Goal: Transaction & Acquisition: Purchase product/service

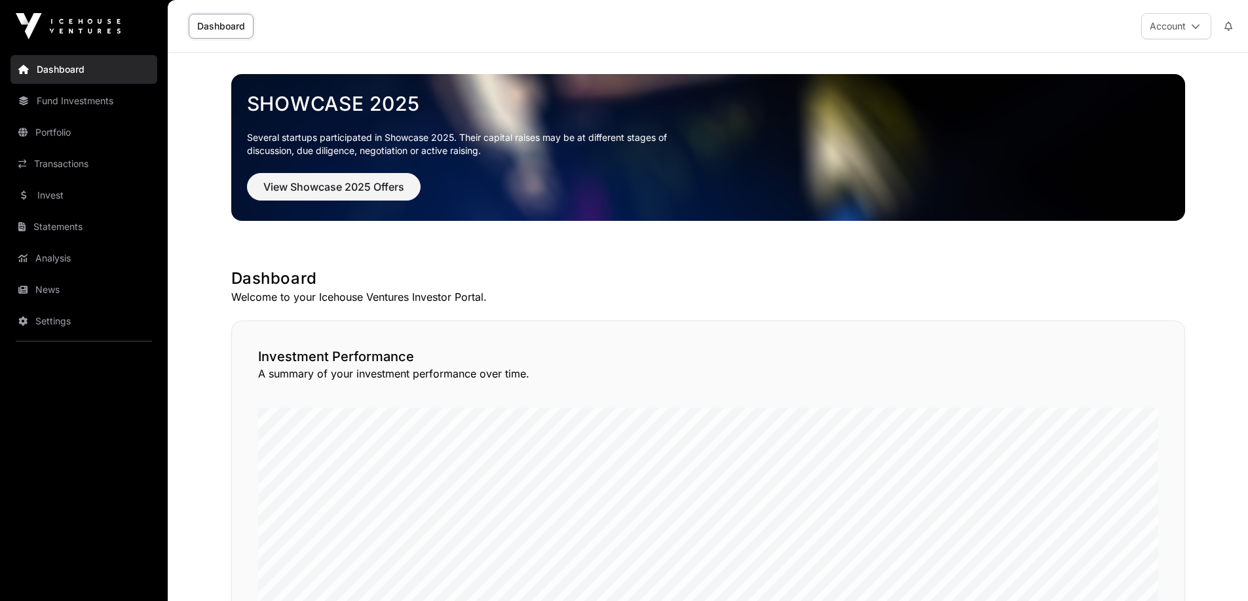
click at [73, 102] on link "Fund Investments" at bounding box center [83, 100] width 147 height 29
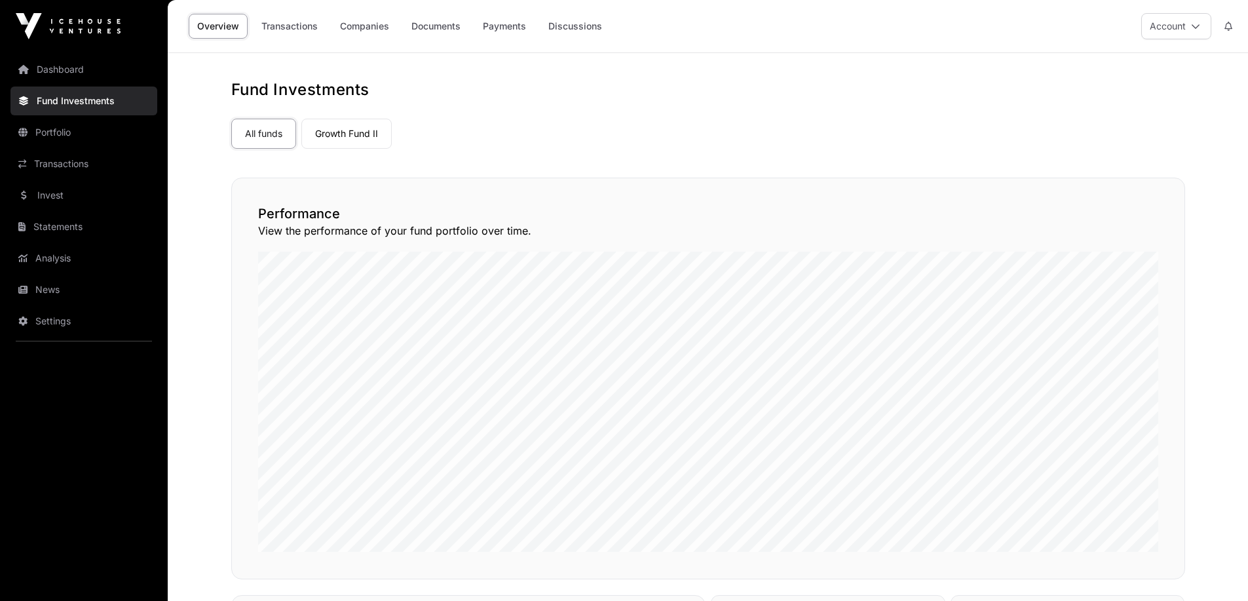
click at [357, 138] on link "Growth Fund II" at bounding box center [346, 134] width 90 height 30
click at [493, 143] on div "All funds Growth Fund II" at bounding box center [708, 130] width 954 height 35
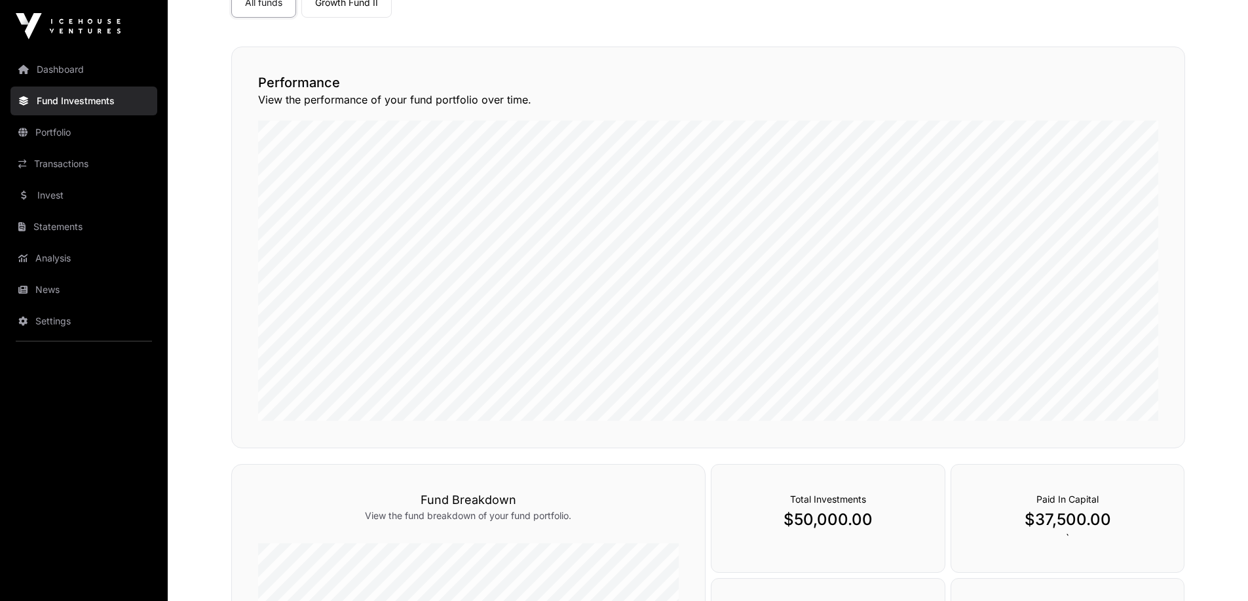
scroll to position [197, 0]
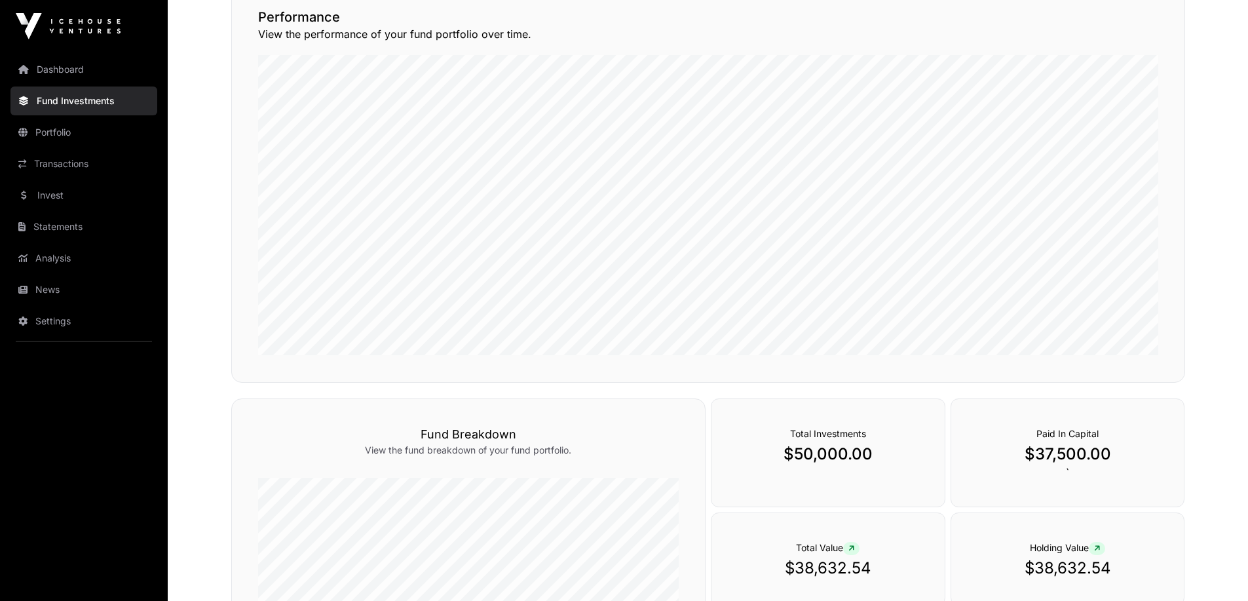
click at [107, 142] on link "Portfolio" at bounding box center [83, 132] width 147 height 29
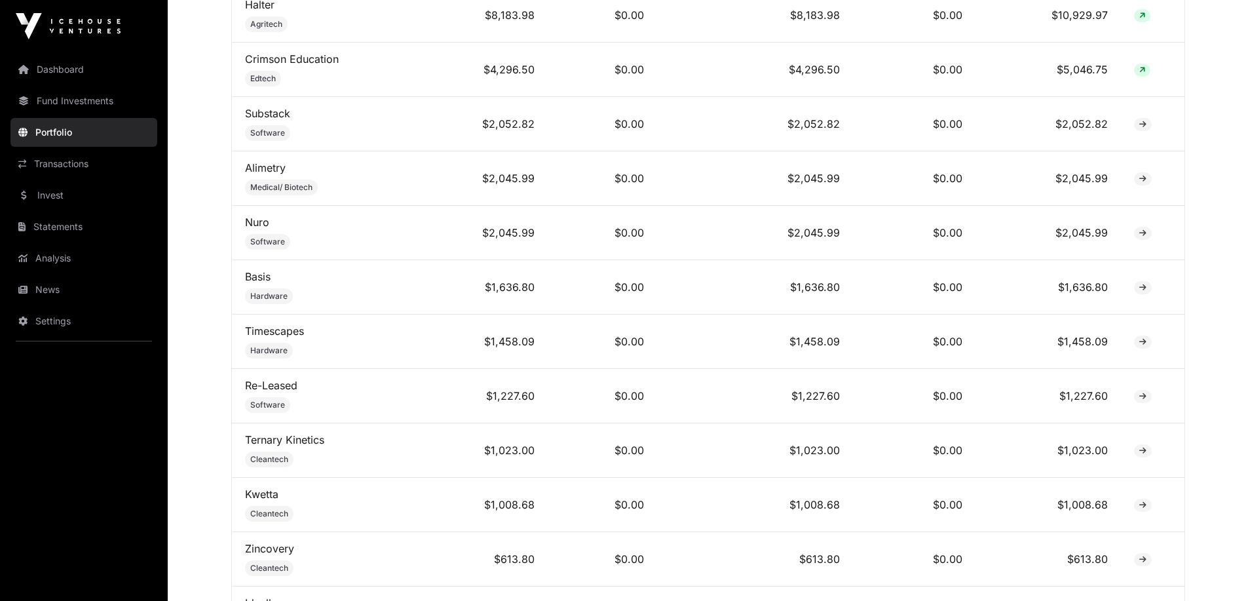
scroll to position [721, 0]
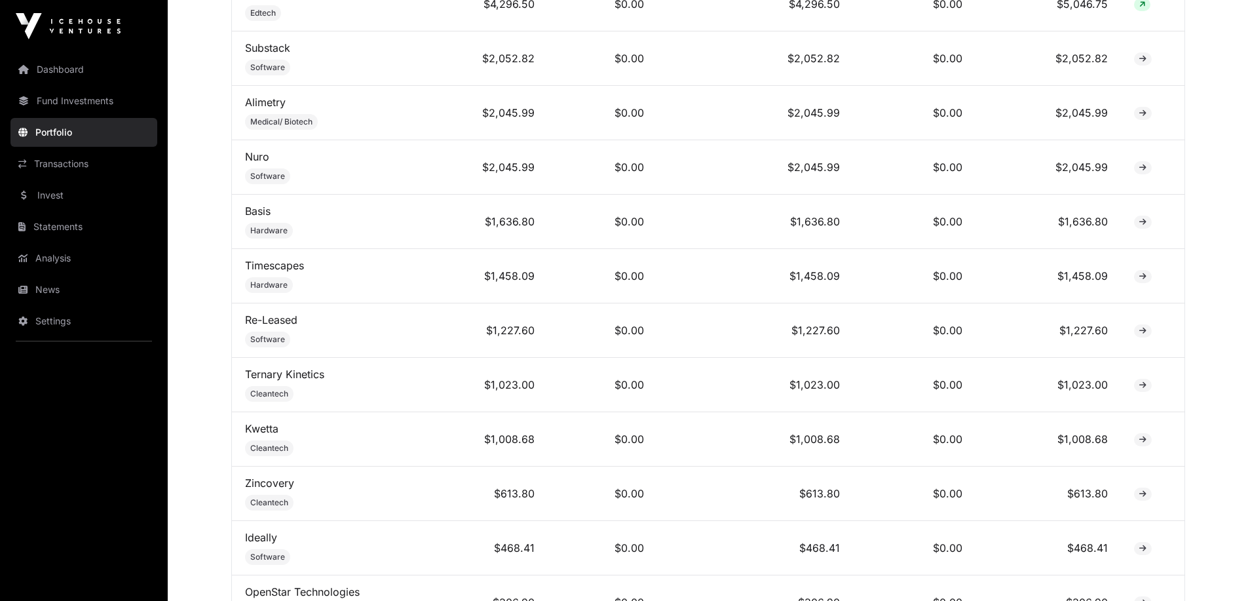
click at [74, 163] on link "Transactions" at bounding box center [83, 163] width 147 height 29
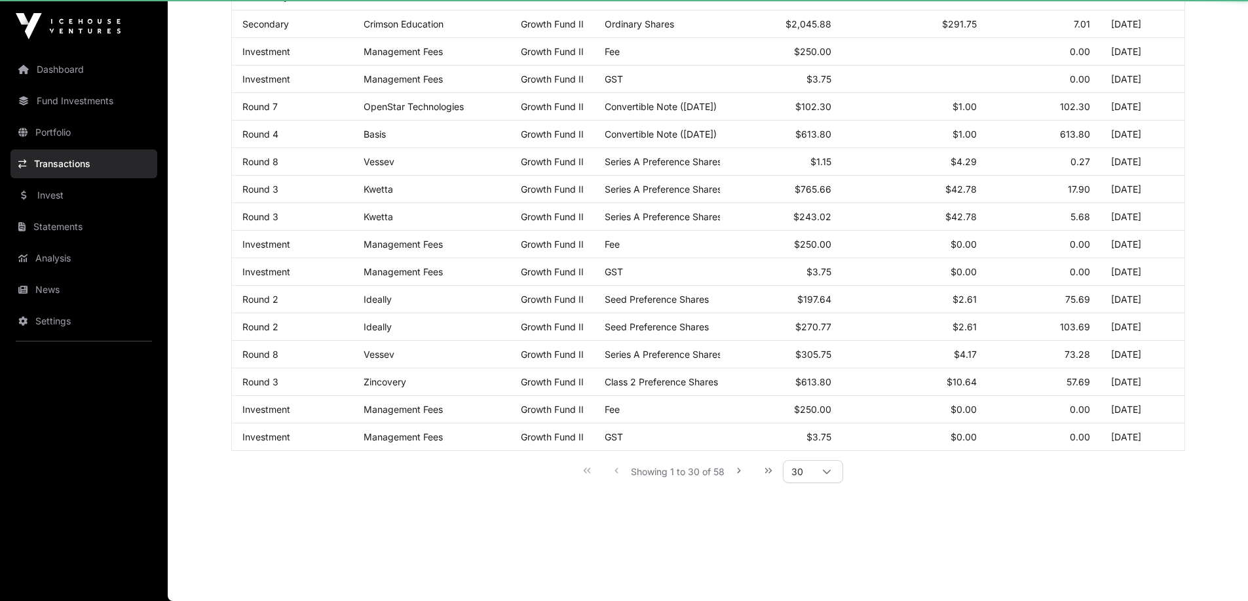
click at [83, 79] on link "Dashboard" at bounding box center [83, 69] width 147 height 29
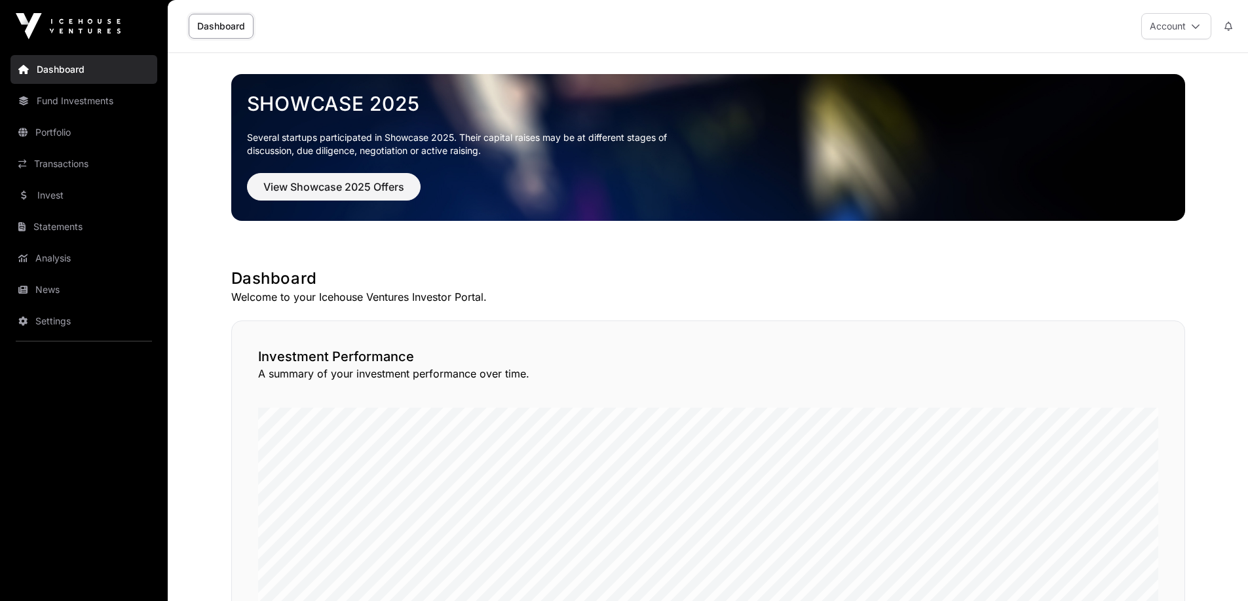
click at [101, 182] on link "Invest" at bounding box center [83, 195] width 147 height 29
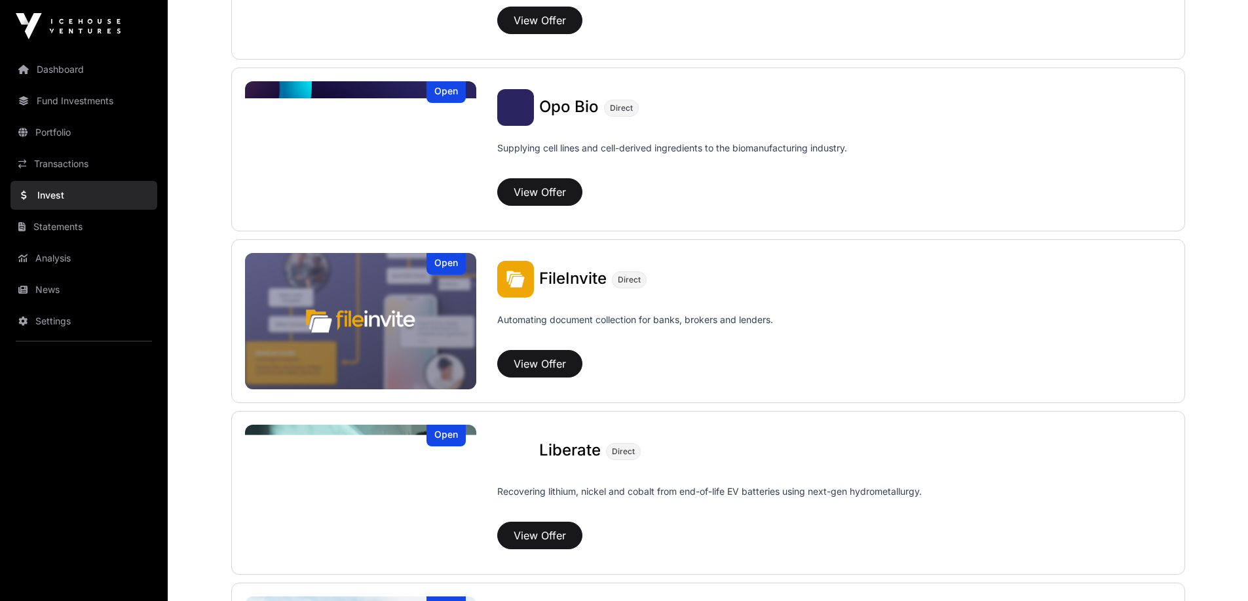
scroll to position [288, 0]
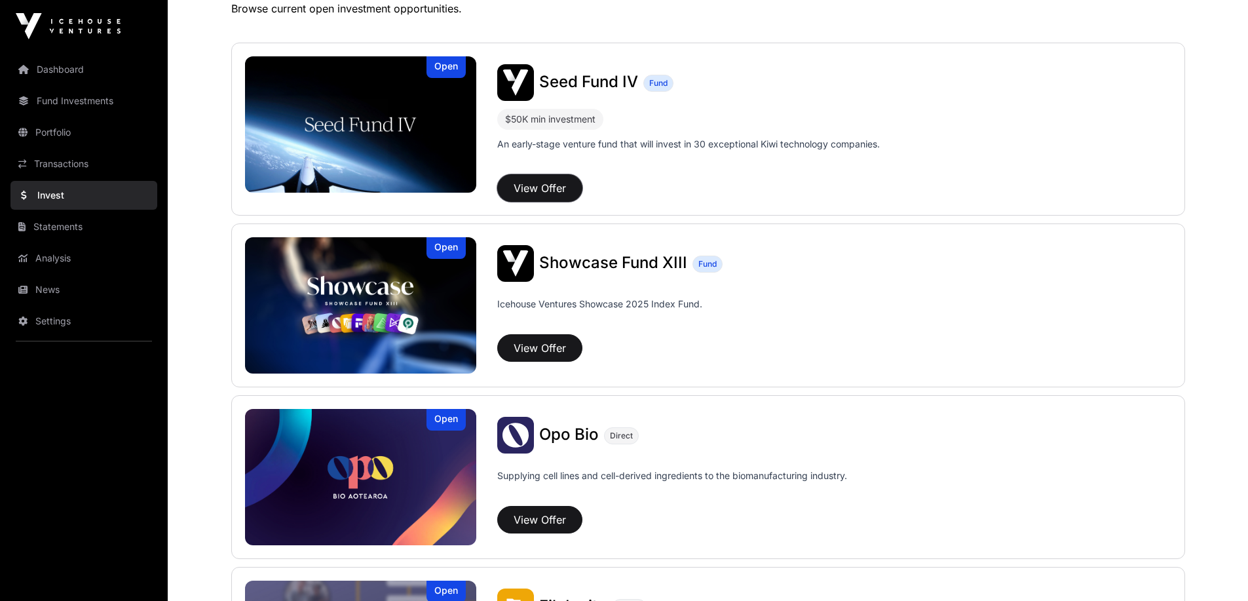
click at [554, 189] on button "View Offer" at bounding box center [539, 188] width 85 height 28
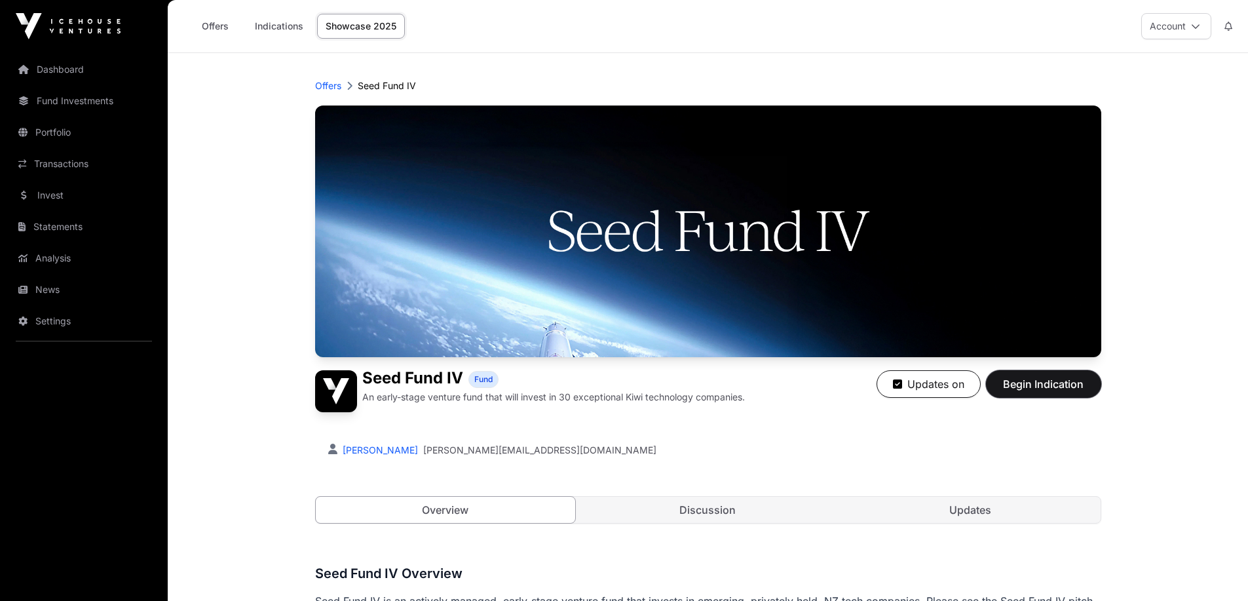
click at [1064, 381] on span "Begin Indication" at bounding box center [1044, 384] width 83 height 16
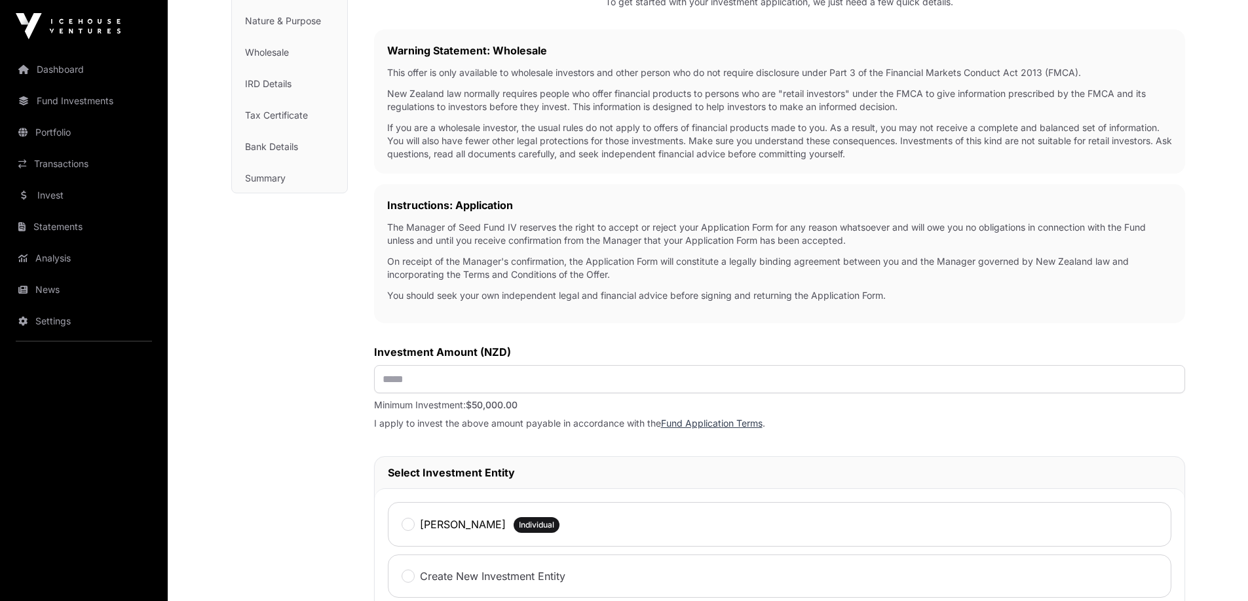
scroll to position [262, 0]
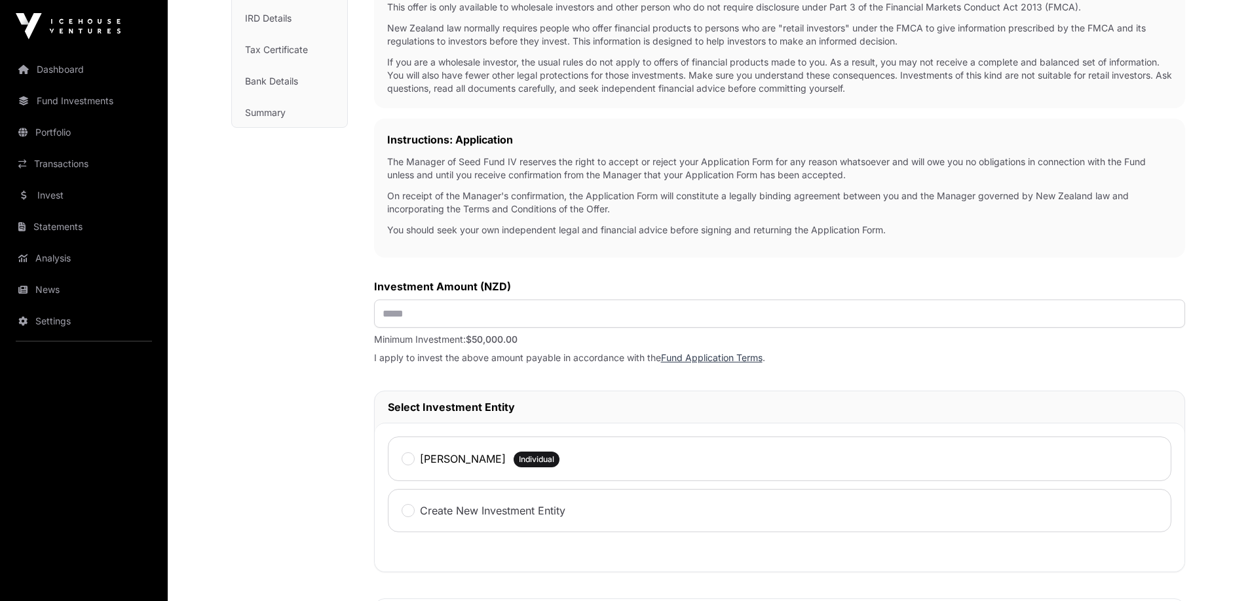
click at [516, 298] on div "Investment Amount (NZD)" at bounding box center [779, 302] width 811 height 49
click at [518, 308] on input "text" at bounding box center [779, 313] width 811 height 28
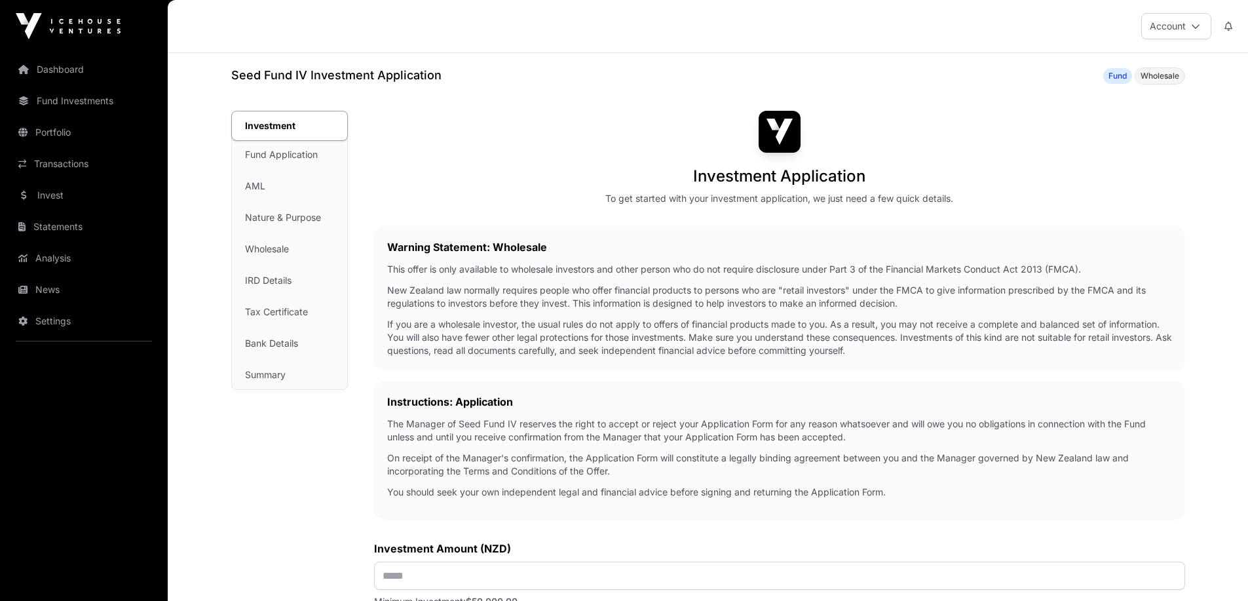
click at [1175, 75] on span "Wholesale" at bounding box center [1160, 76] width 39 height 10
click at [1039, 142] on div "Investment Application To get started with your investment application, we just…" at bounding box center [779, 158] width 811 height 94
click at [1192, 26] on icon at bounding box center [1195, 26] width 9 height 9
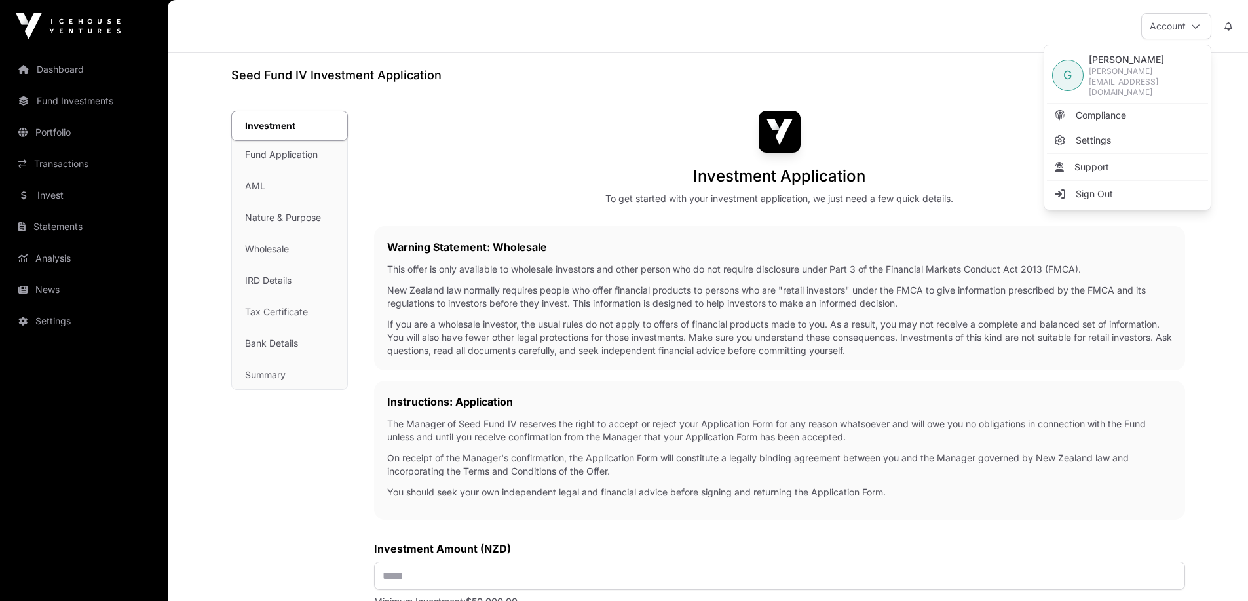
click at [890, 303] on p "New Zealand law normally requires people who offer financial products to person…" at bounding box center [779, 297] width 785 height 26
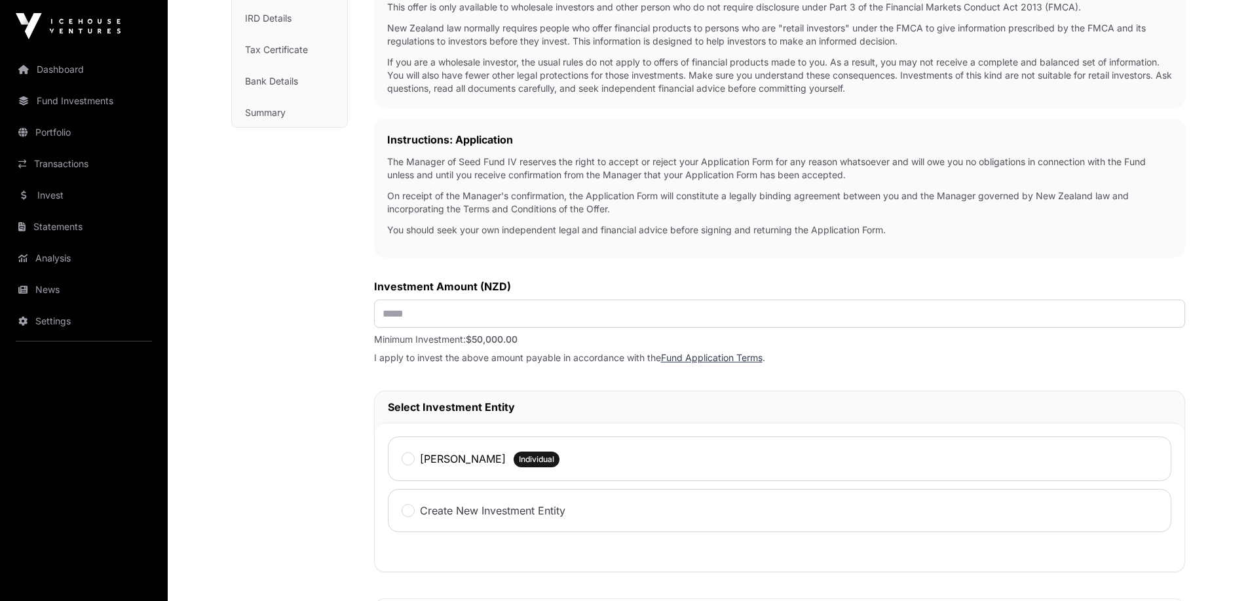
scroll to position [328, 0]
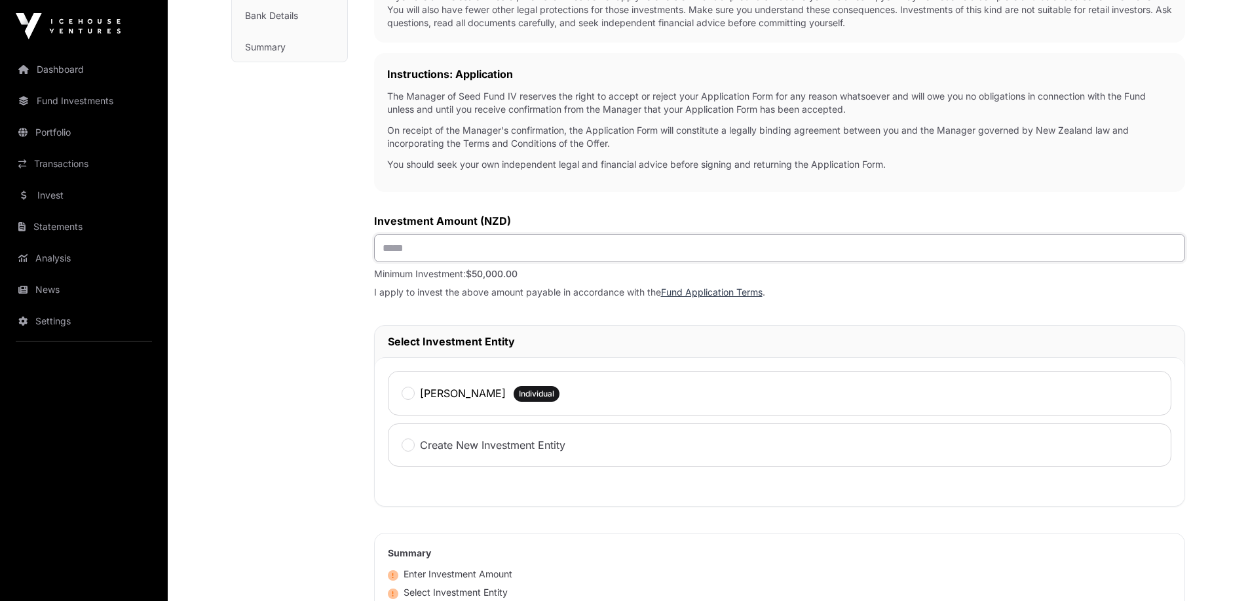
click at [555, 259] on input "text" at bounding box center [779, 248] width 811 height 28
type input "*******"
click at [330, 334] on div "Investment Investment Fund Application AML Nature & Purpose Wholesale IRD Detai…" at bounding box center [289, 295] width 117 height 1025
click at [432, 383] on div "[PERSON_NAME] Individual" at bounding box center [780, 393] width 784 height 45
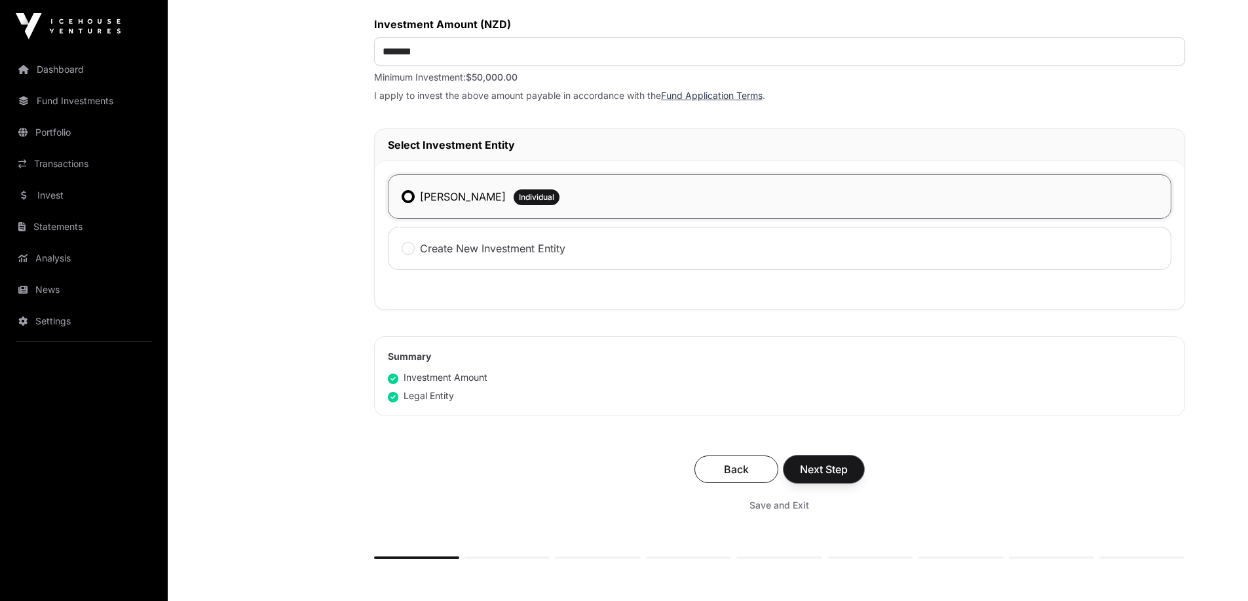
click at [835, 479] on button "Next Step" at bounding box center [824, 469] width 81 height 28
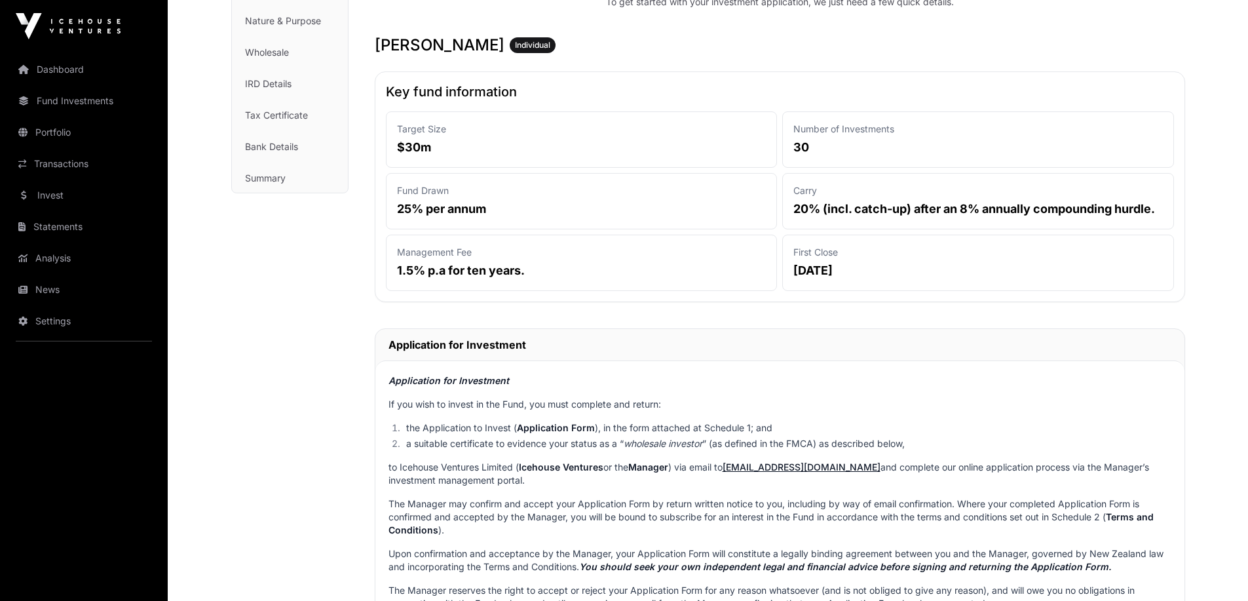
scroll to position [262, 0]
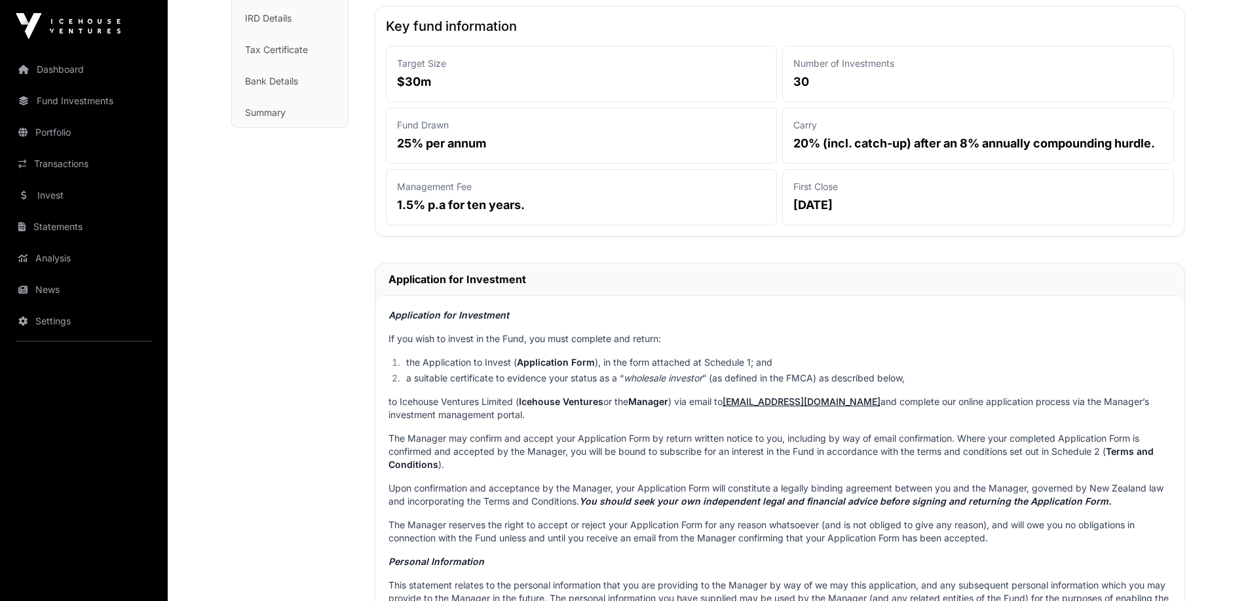
click at [408, 180] on div "Management Fee 1.5% p.a for ten years." at bounding box center [582, 197] width 392 height 56
drag, startPoint x: 408, startPoint y: 180, endPoint x: 491, endPoint y: 184, distance: 84.0
click at [491, 184] on div "Management Fee 1.5% p.a for ten years." at bounding box center [582, 197] width 392 height 56
click at [797, 146] on p "20% (incl. catch-up) after an 8% annually compounding hurdle." at bounding box center [979, 143] width 370 height 18
drag, startPoint x: 797, startPoint y: 146, endPoint x: 896, endPoint y: 146, distance: 98.3
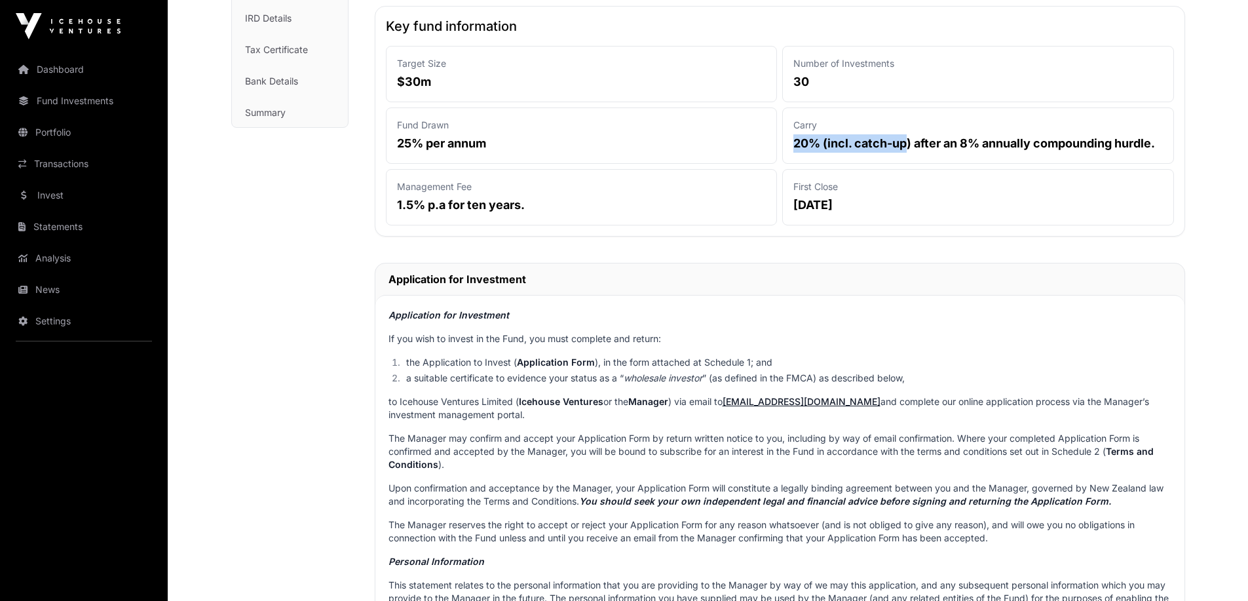
click at [896, 146] on p "20% (incl. catch-up) after an 8% annually compounding hurdle." at bounding box center [979, 143] width 370 height 18
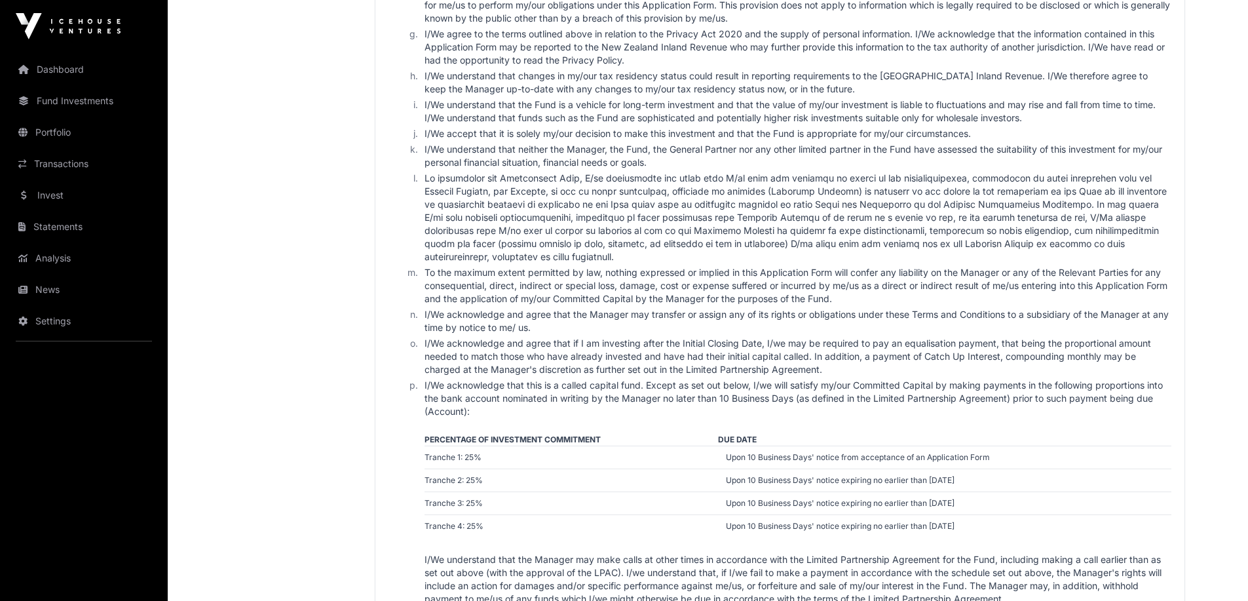
scroll to position [2162, 0]
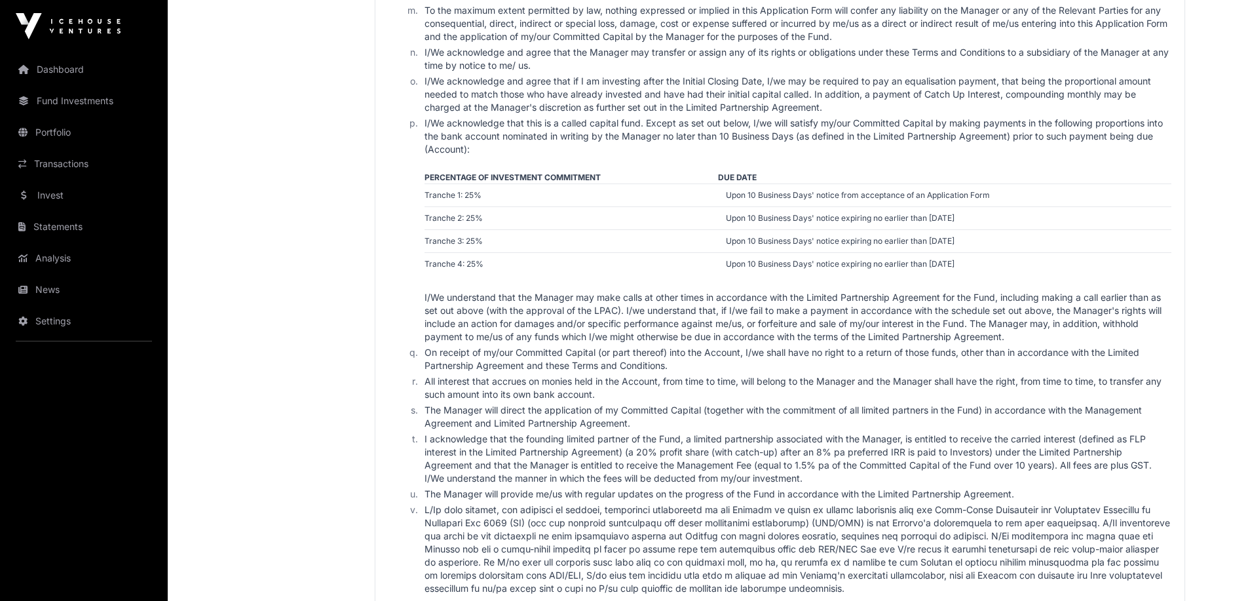
click at [425, 190] on td "Tranche 1: 25%" at bounding box center [572, 194] width 294 height 23
drag, startPoint x: 425, startPoint y: 190, endPoint x: 979, endPoint y: 252, distance: 557.8
click at [979, 252] on tbody "PERCENTAGE OF INVESTMENT COMMITMENT DUE DATE Tranche 1: 25% Upon 10 Business Da…" at bounding box center [798, 224] width 746 height 104
click at [979, 252] on td "Upon 10 Business Days' notice expiring no earlier than [DATE]" at bounding box center [944, 263] width 453 height 23
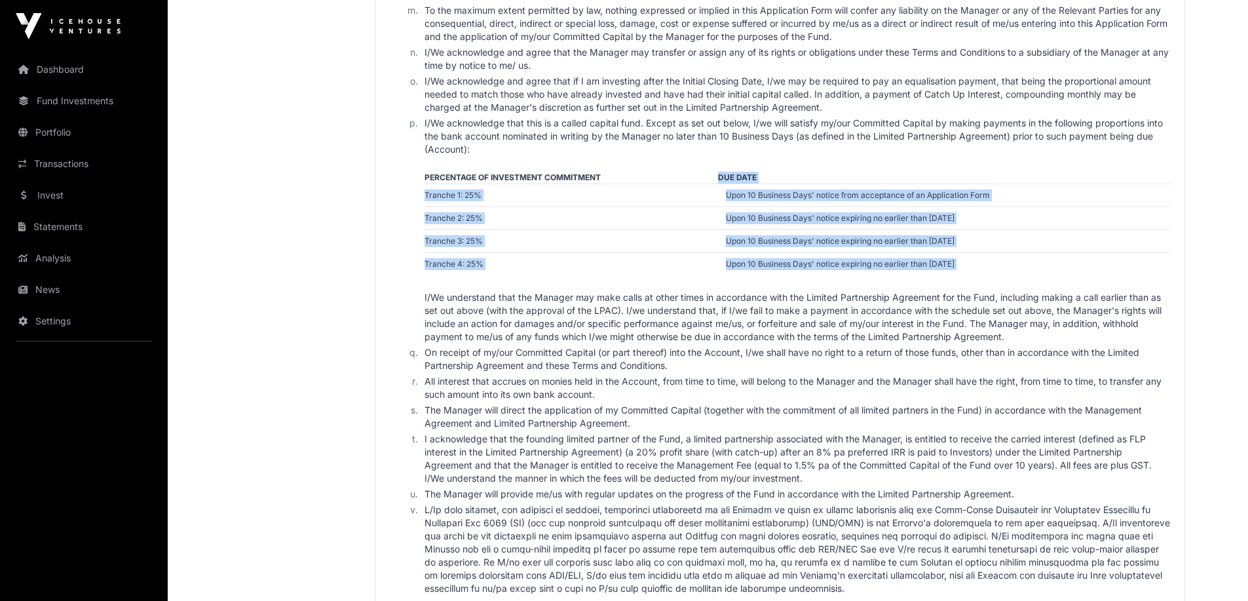
drag, startPoint x: 979, startPoint y: 252, endPoint x: 969, endPoint y: 180, distance: 73.4
click at [969, 180] on tbody "PERCENTAGE OF INVESTMENT COMMITMENT DUE DATE Tranche 1: 25% Upon 10 Business Da…" at bounding box center [798, 224] width 746 height 104
click at [969, 180] on th "DUE DATE" at bounding box center [944, 178] width 453 height 12
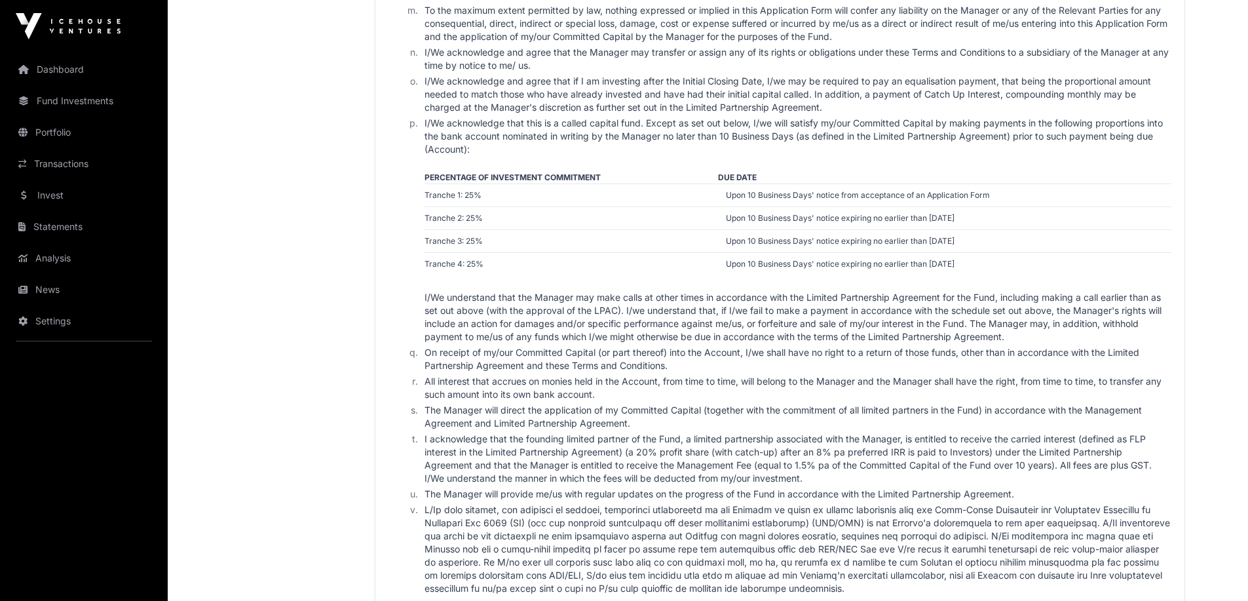
click at [969, 180] on th "DUE DATE" at bounding box center [944, 178] width 453 height 12
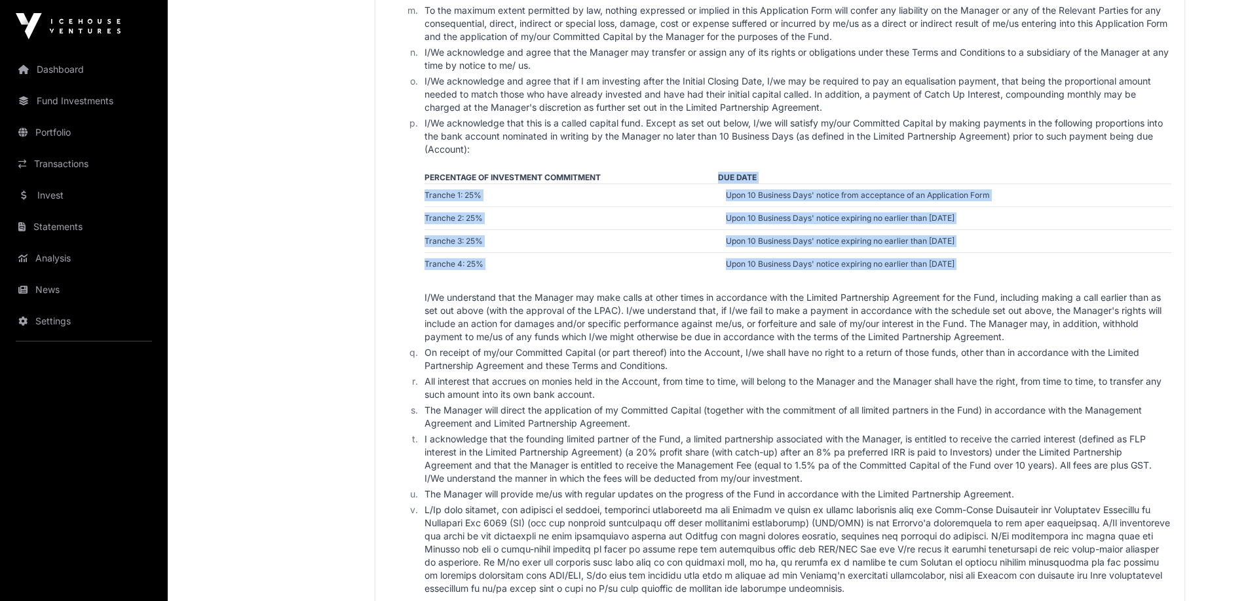
drag, startPoint x: 969, startPoint y: 180, endPoint x: 973, endPoint y: 265, distance: 85.3
click at [973, 265] on tbody "PERCENTAGE OF INVESTMENT COMMITMENT DUE DATE Tranche 1: 25% Upon 10 Business Da…" at bounding box center [798, 224] width 746 height 104
click at [973, 265] on td "Upon 10 Business Days' notice expiring no earlier than [DATE]" at bounding box center [944, 263] width 453 height 23
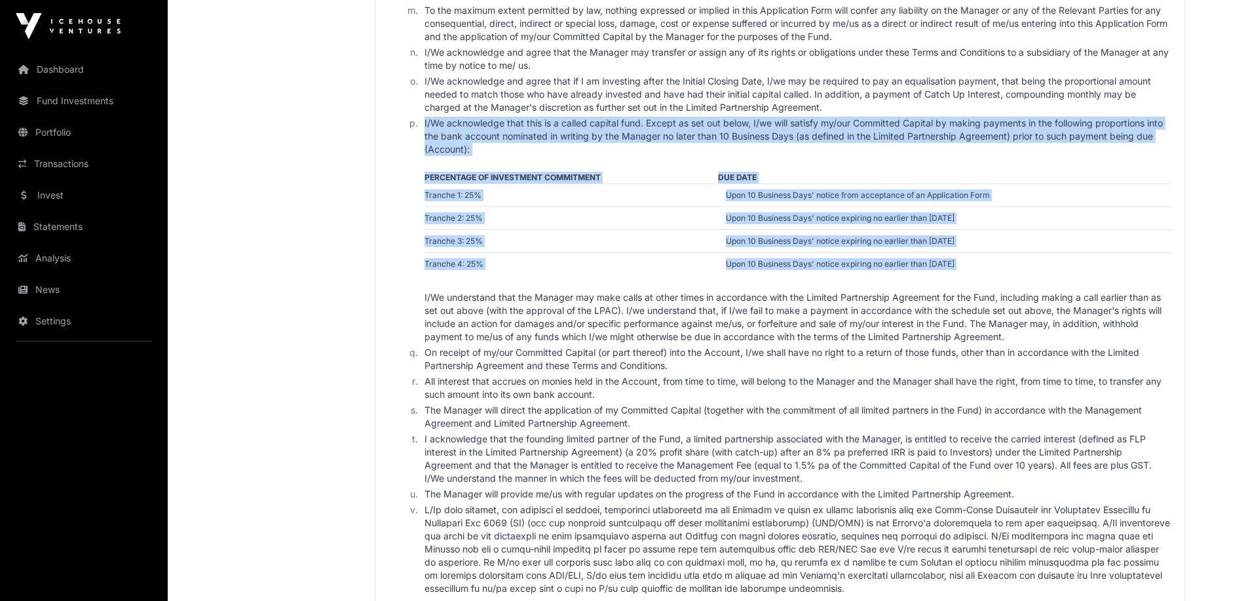
drag, startPoint x: 973, startPoint y: 265, endPoint x: 955, endPoint y: 168, distance: 98.7
click at [955, 168] on li "I/We acknowledge that this is a called capital fund. Except as set out below, I…" at bounding box center [796, 230] width 750 height 227
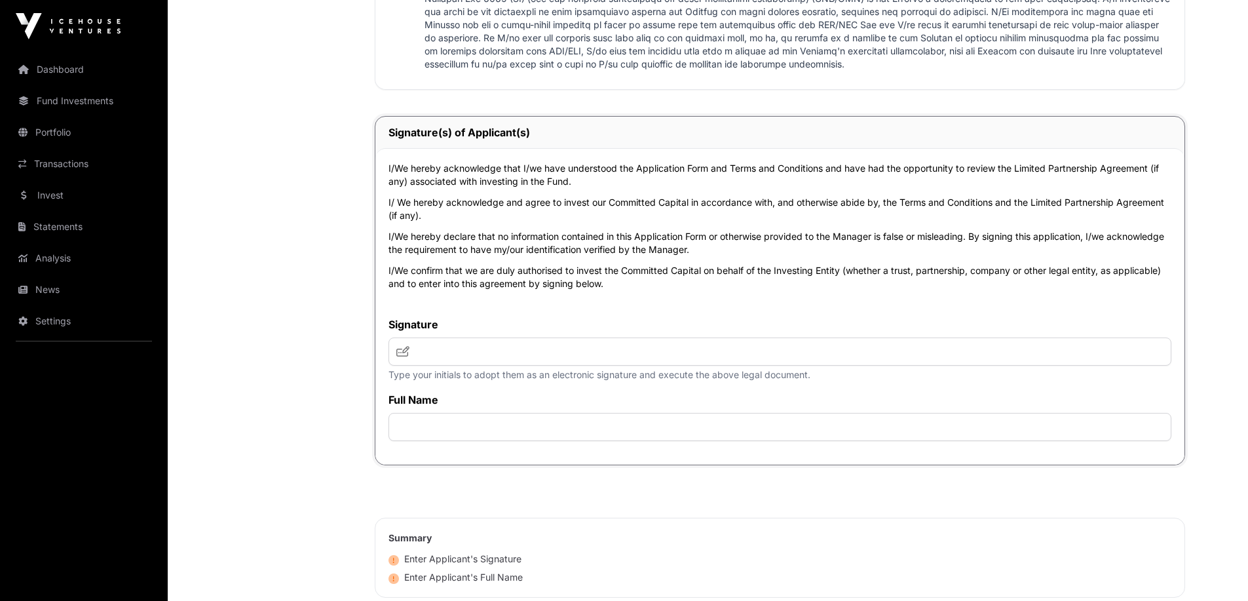
scroll to position [2818, 0]
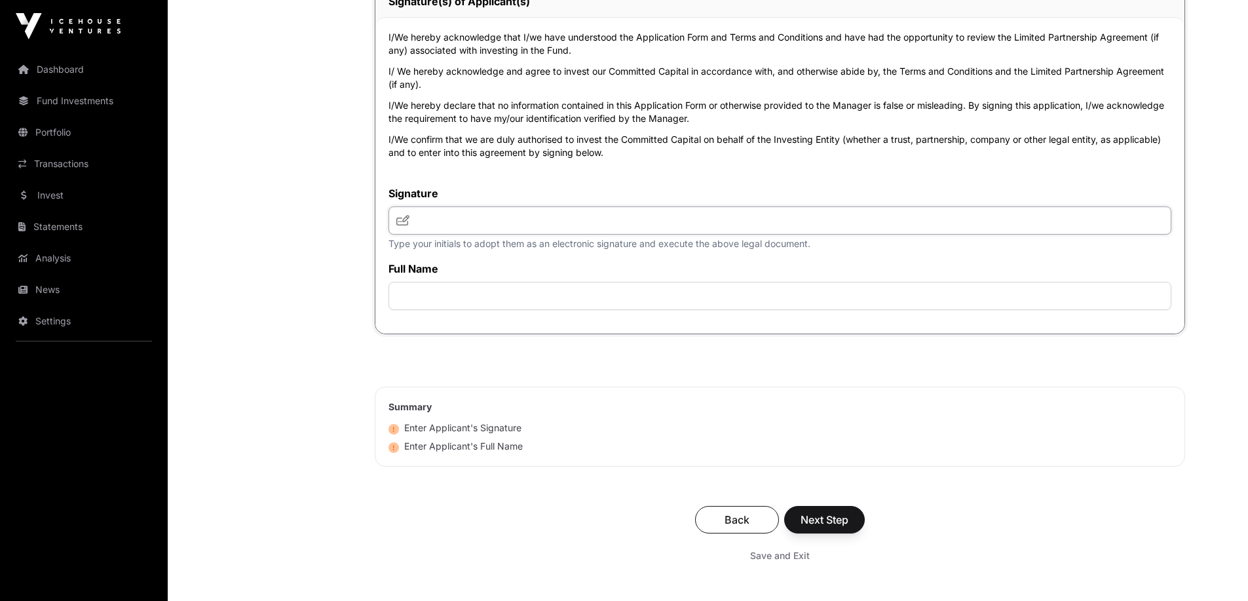
click at [479, 221] on input "text" at bounding box center [780, 220] width 783 height 28
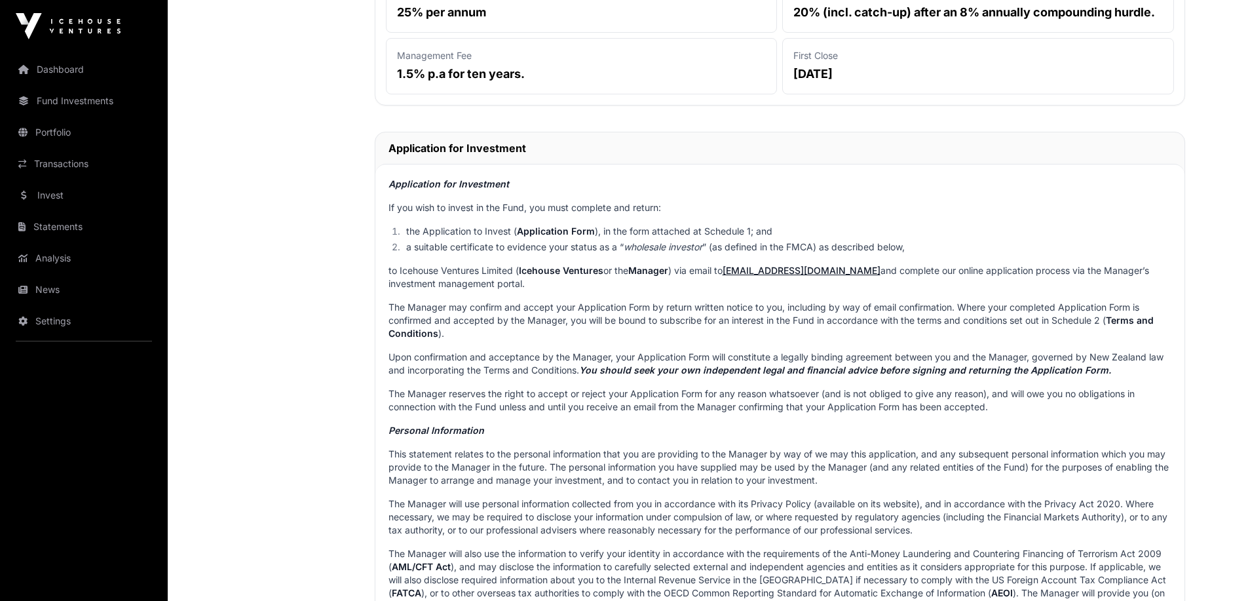
scroll to position [131, 0]
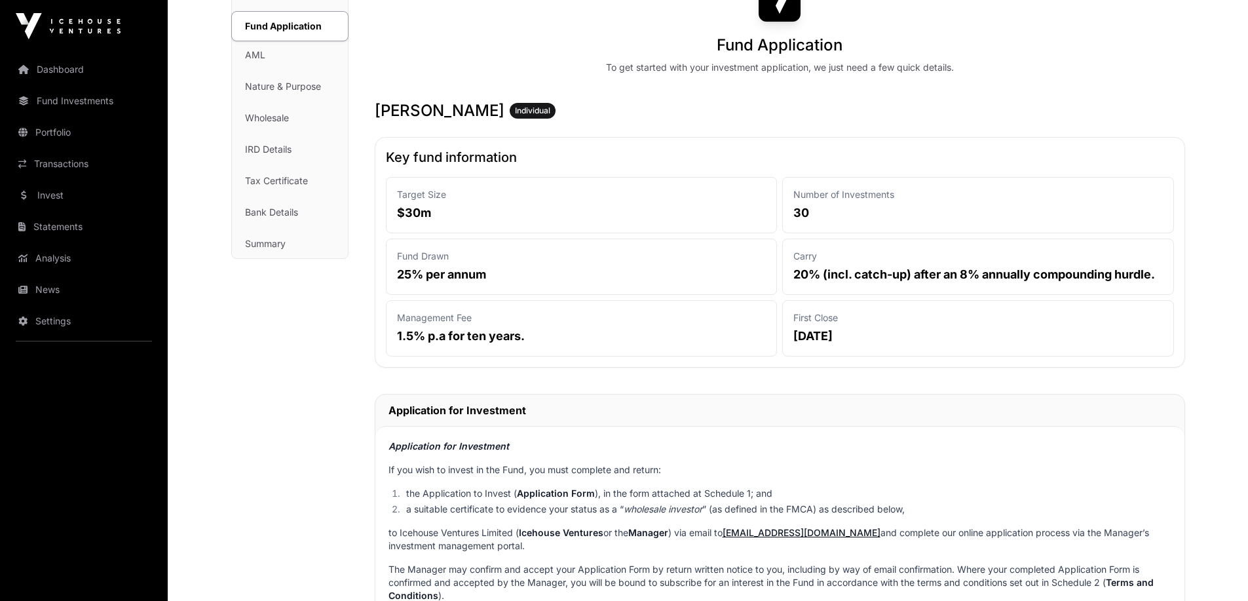
click at [810, 196] on p "Number of Investments" at bounding box center [979, 194] width 370 height 13
drag, startPoint x: 810, startPoint y: 196, endPoint x: 908, endPoint y: 202, distance: 97.9
click at [908, 202] on div "Number of Investments 30" at bounding box center [978, 205] width 392 height 56
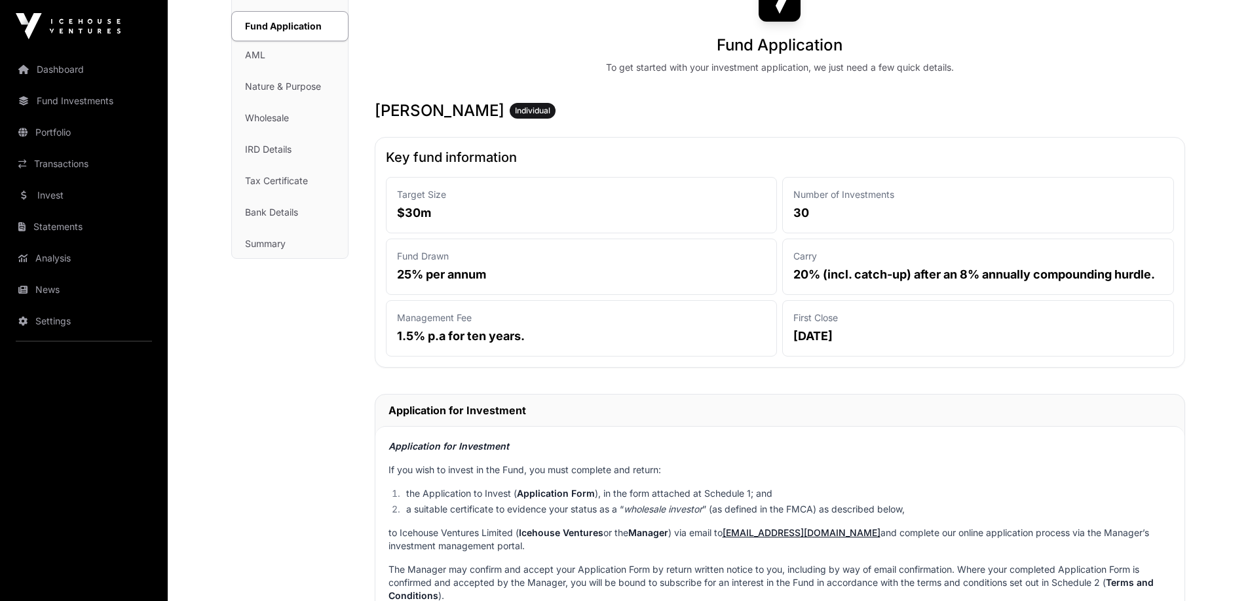
click at [908, 202] on div "Number of Investments 30" at bounding box center [978, 205] width 392 height 56
drag, startPoint x: 908, startPoint y: 202, endPoint x: 910, endPoint y: 181, distance: 21.8
click at [910, 181] on div "Number of Investments 30" at bounding box center [978, 205] width 392 height 56
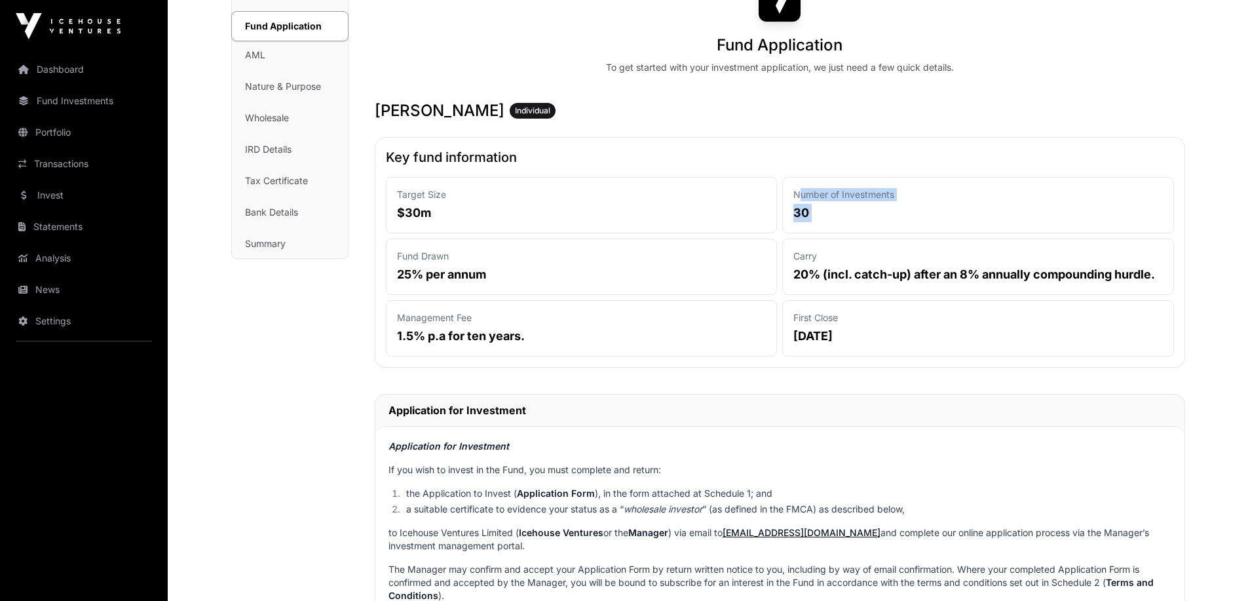
drag, startPoint x: 910, startPoint y: 181, endPoint x: 909, endPoint y: 209, distance: 28.2
click at [909, 209] on div "Number of Investments 30" at bounding box center [978, 205] width 392 height 56
click at [909, 209] on p "30" at bounding box center [979, 213] width 370 height 18
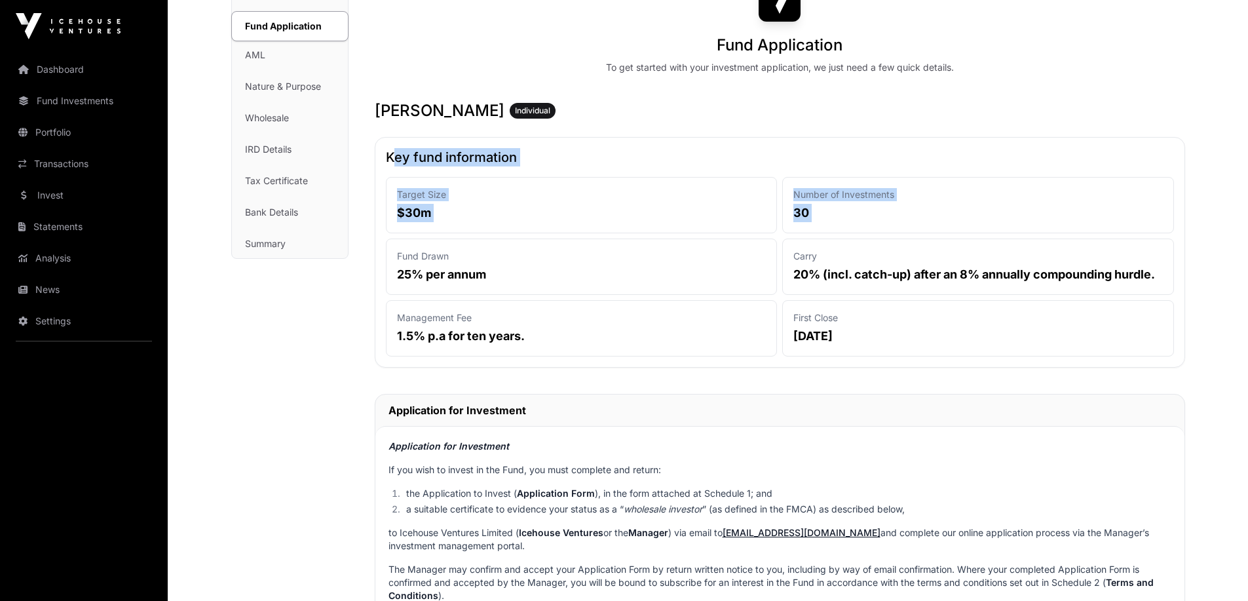
drag, startPoint x: 909, startPoint y: 209, endPoint x: 909, endPoint y: 162, distance: 47.2
click at [909, 162] on div "Key fund information Target Size $30m Number of Investments 30 Fund Drawn 25% p…" at bounding box center [780, 252] width 811 height 231
click at [909, 162] on h2 "Key fund information" at bounding box center [780, 157] width 788 height 18
click at [412, 112] on h3 "[PERSON_NAME] Individual" at bounding box center [780, 110] width 811 height 21
drag, startPoint x: 412, startPoint y: 112, endPoint x: 486, endPoint y: 110, distance: 74.1
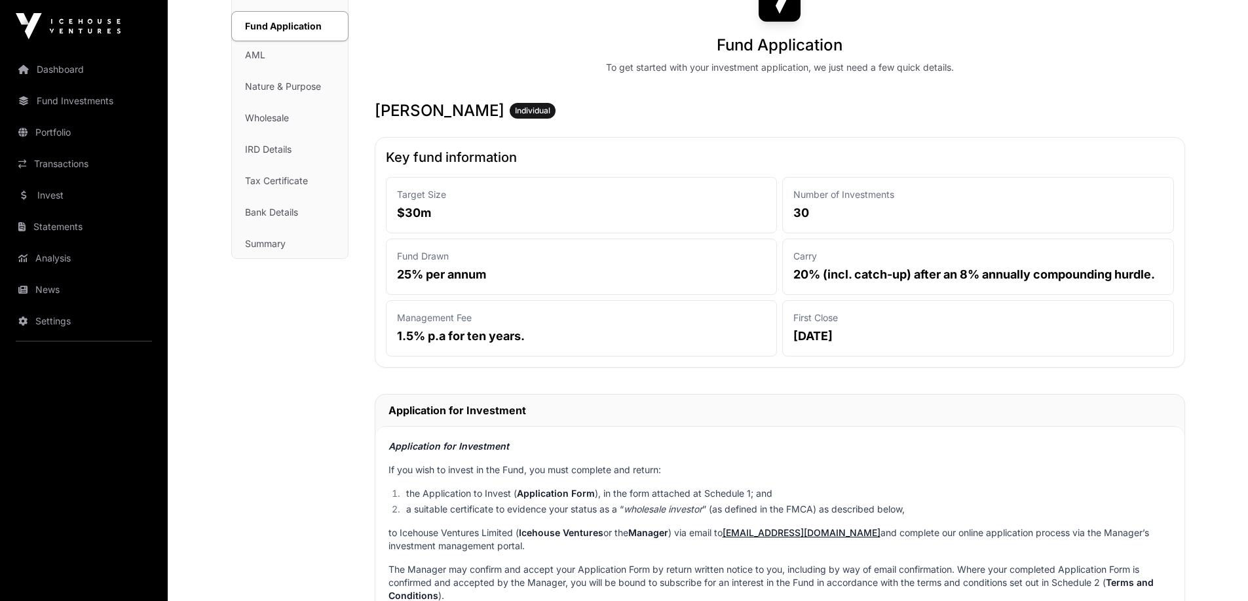
click at [486, 110] on h3 "[PERSON_NAME] Individual" at bounding box center [780, 110] width 811 height 21
click at [781, 197] on div "Target Size $30m Number of Investments 30 Fund Drawn 25% per annum Carry 20% (i…" at bounding box center [780, 267] width 788 height 180
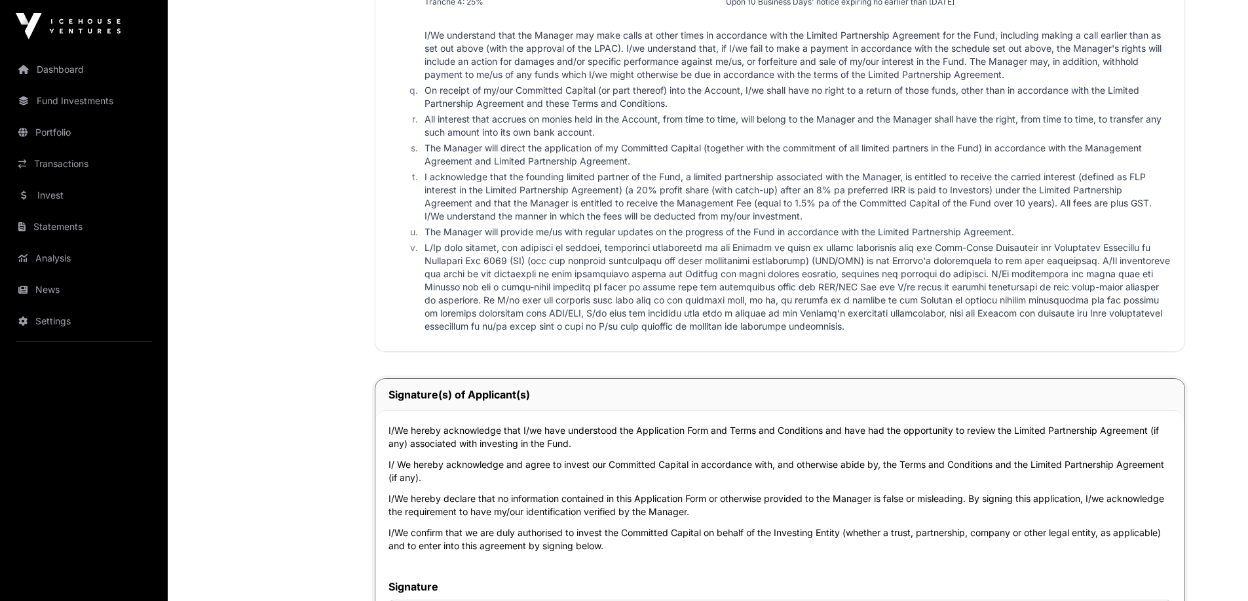
scroll to position [2818, 0]
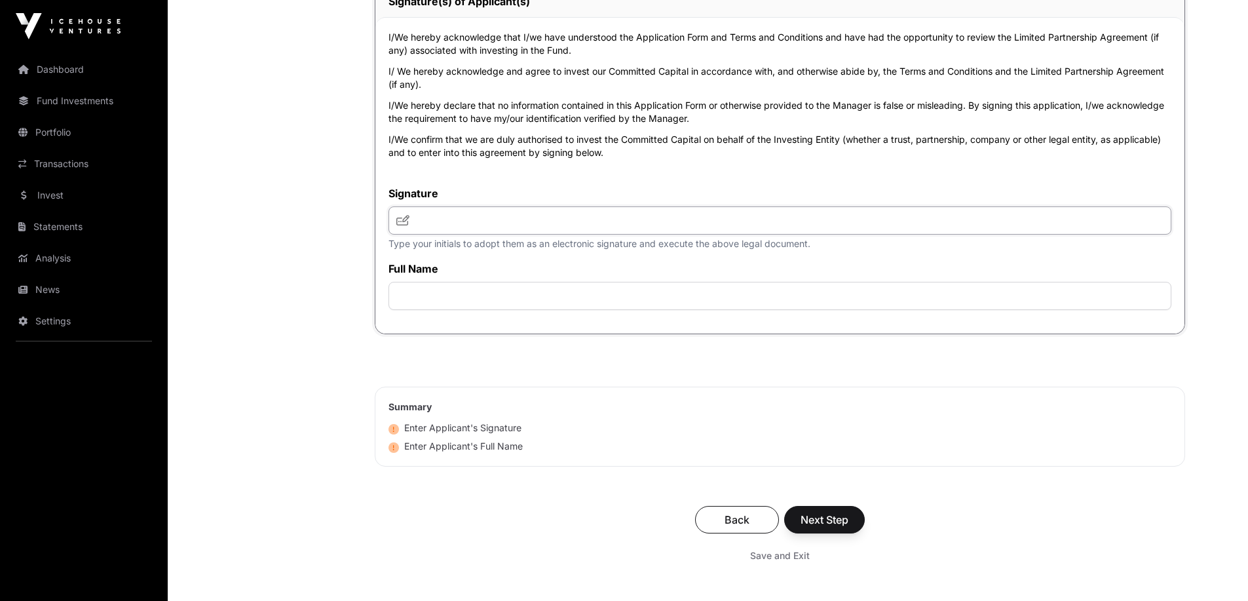
click at [573, 216] on input "text" at bounding box center [780, 220] width 783 height 28
type input "**********"
type input "*"
click at [559, 301] on input "*" at bounding box center [780, 296] width 783 height 28
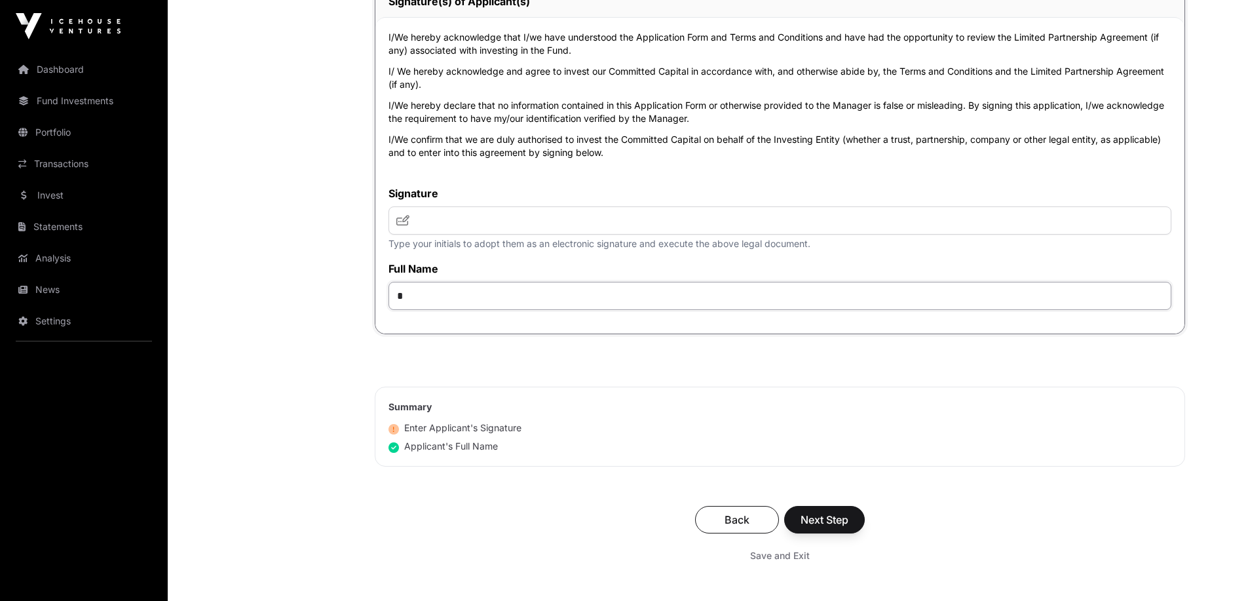
paste input "**********"
type input "**********"
click at [556, 218] on input "text" at bounding box center [780, 220] width 783 height 28
type input "**"
click at [833, 515] on span "Next Step" at bounding box center [825, 520] width 48 height 16
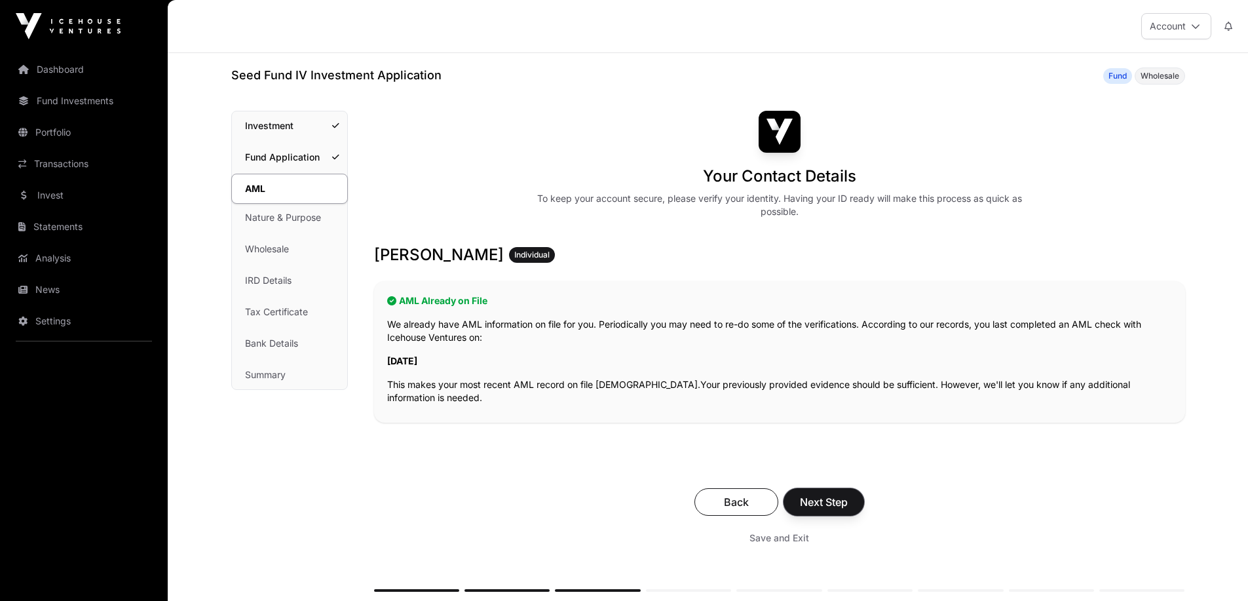
click at [841, 503] on span "Next Step" at bounding box center [824, 502] width 48 height 16
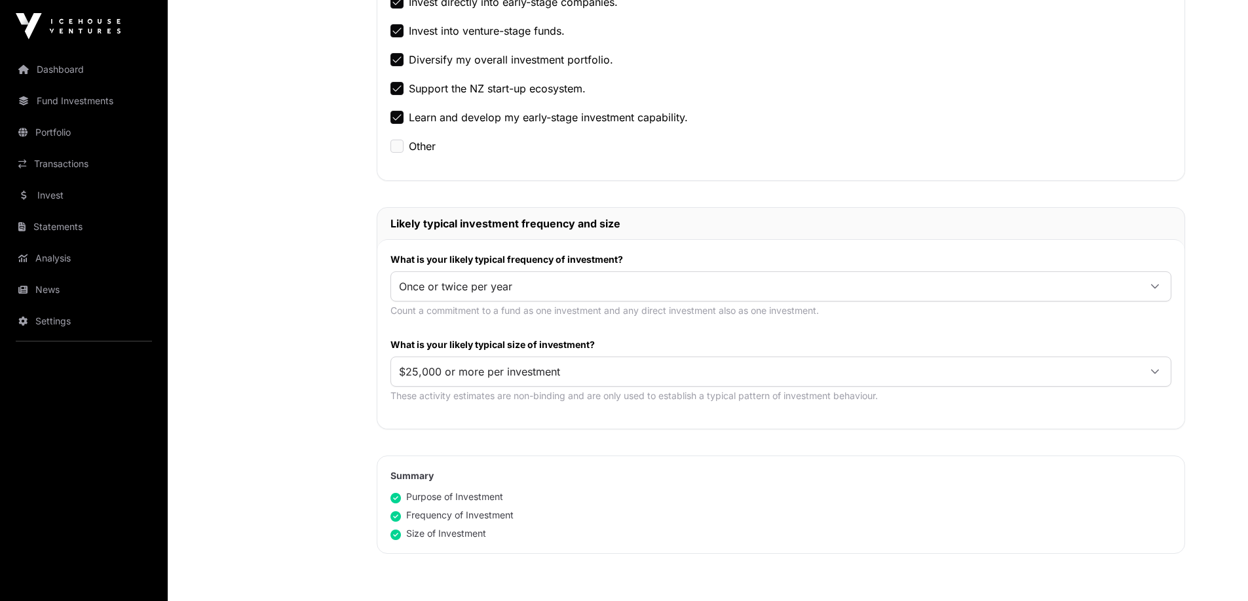
scroll to position [524, 0]
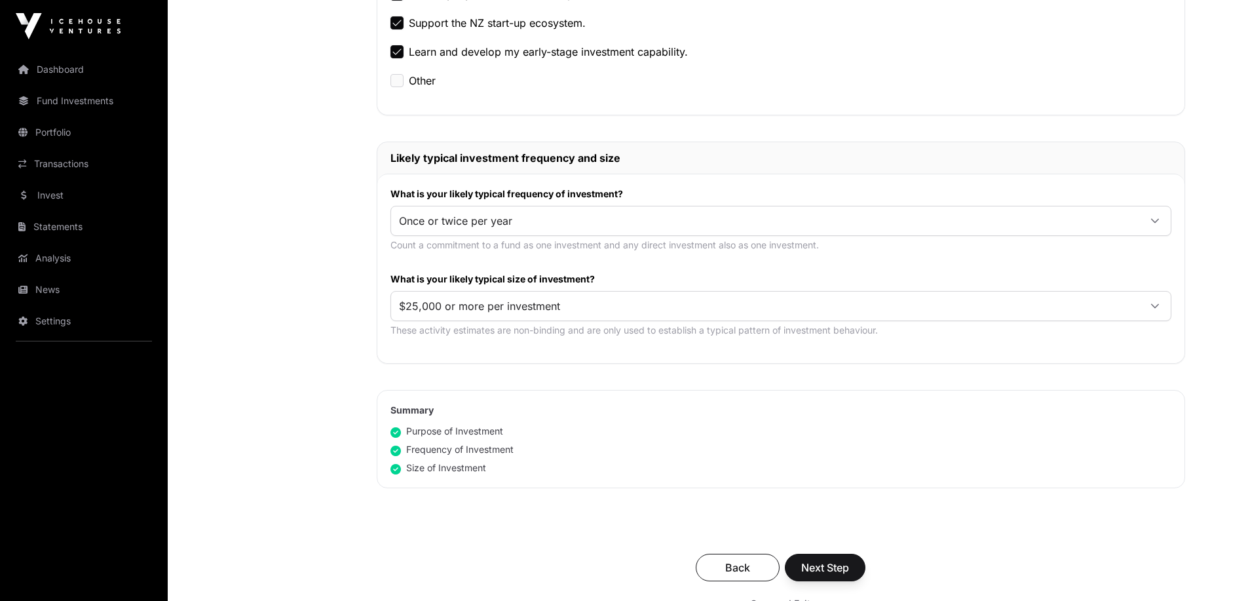
click at [598, 301] on span "$25,000 or more per investment" at bounding box center [765, 306] width 748 height 24
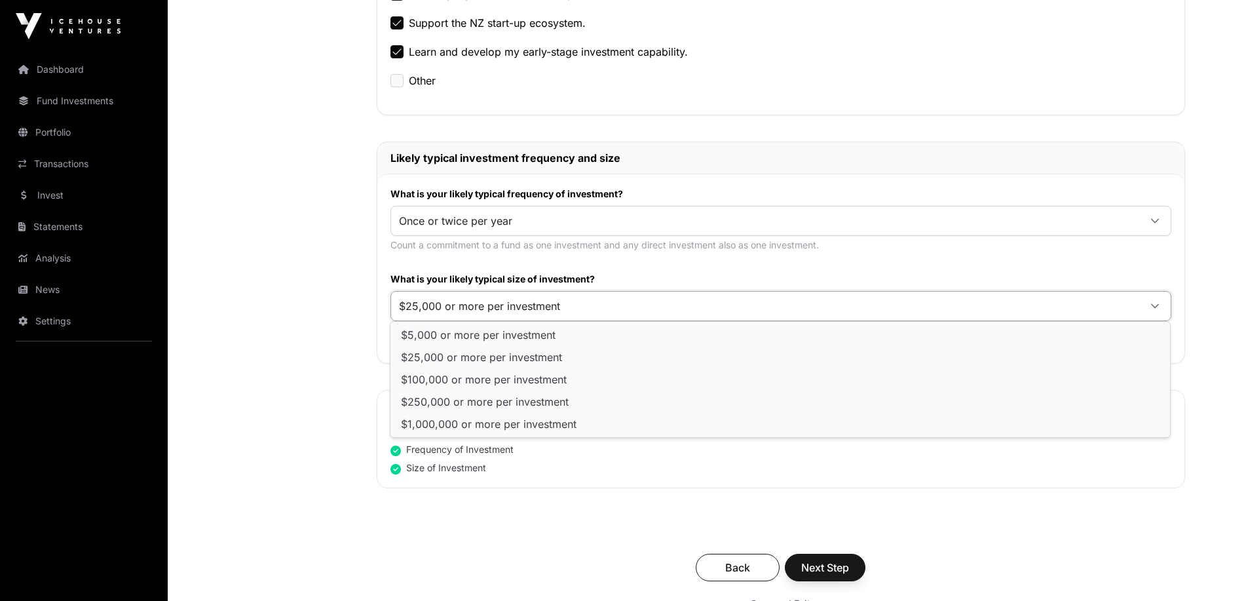
click at [546, 356] on span "$25,000 or more per investment" at bounding box center [481, 357] width 161 height 10
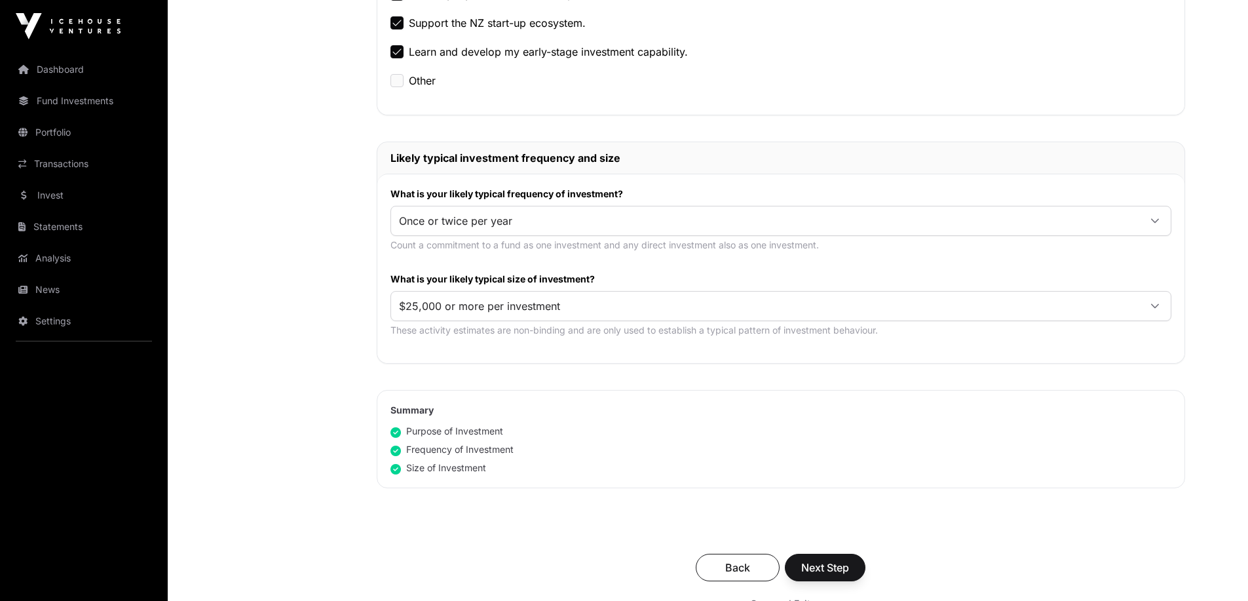
click at [748, 427] on div "Purpose of Investment" at bounding box center [781, 431] width 781 height 13
click at [826, 567] on span "Next Step" at bounding box center [825, 568] width 48 height 16
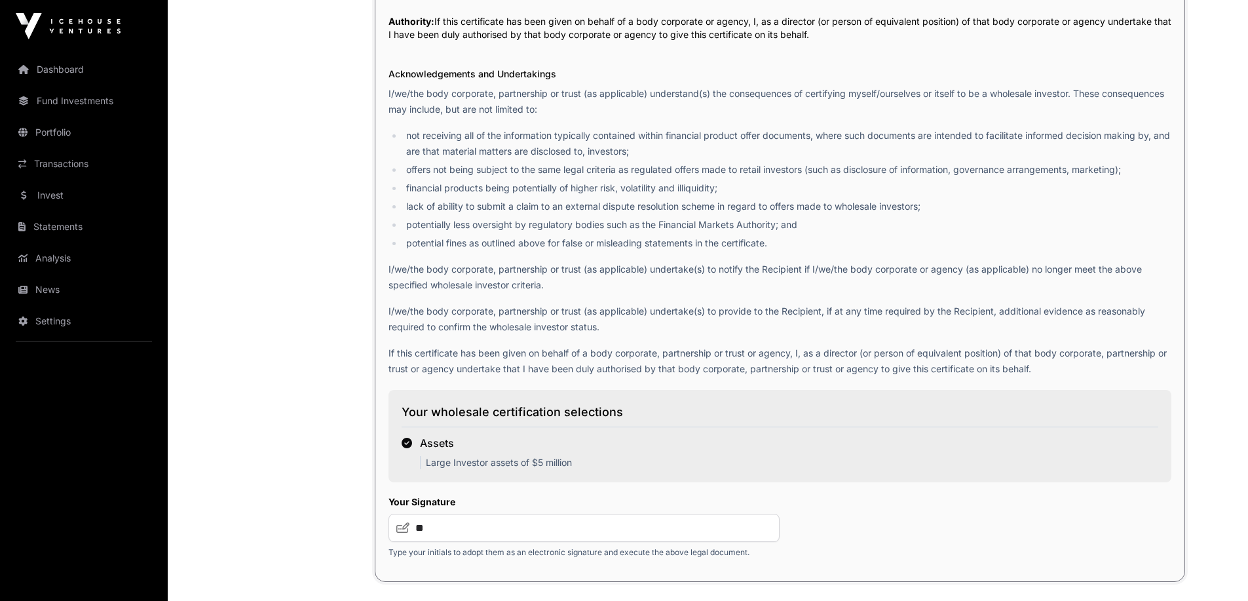
scroll to position [2031, 0]
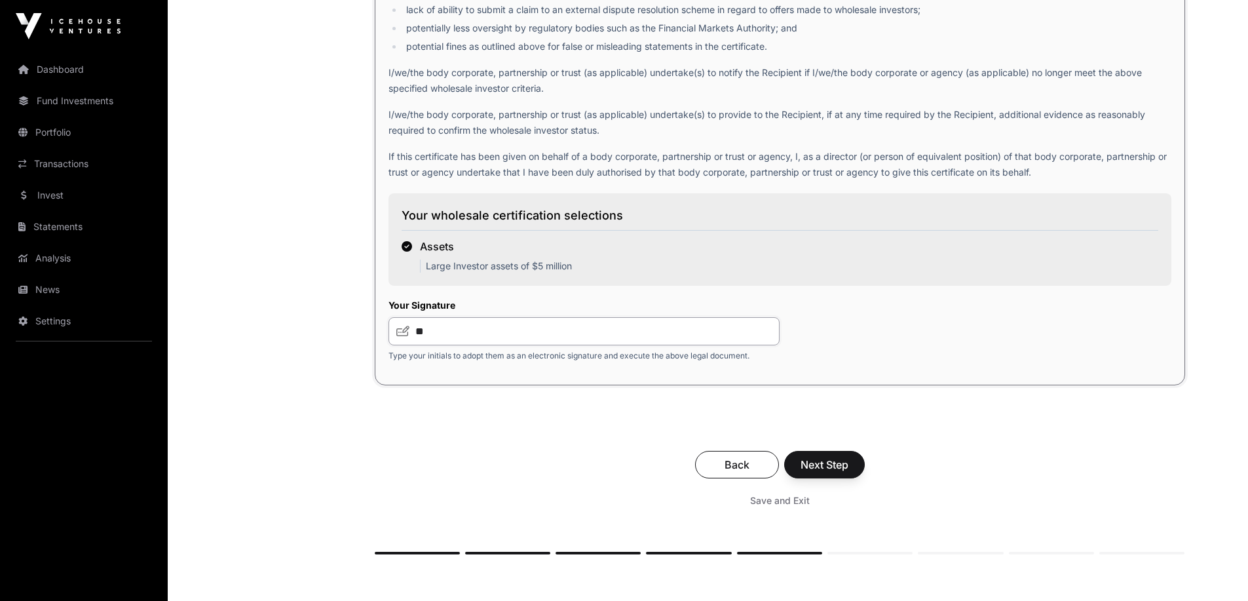
click at [481, 339] on input "**" at bounding box center [585, 331] width 392 height 28
click at [825, 470] on span "Next Step" at bounding box center [825, 465] width 48 height 16
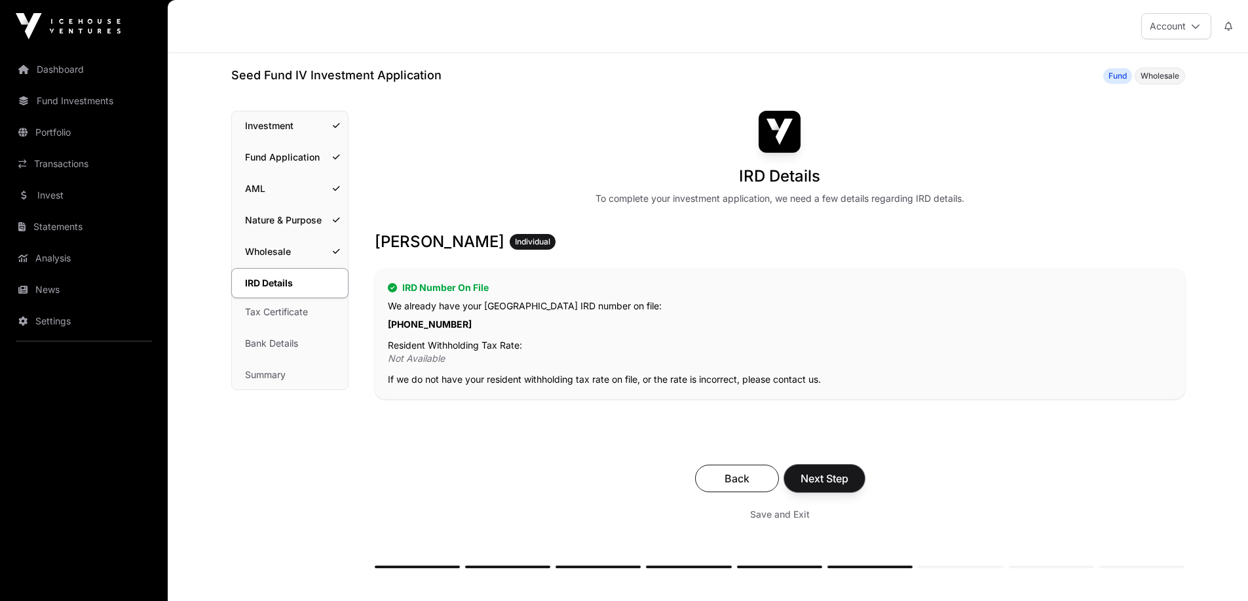
click at [829, 482] on span "Next Step" at bounding box center [825, 478] width 48 height 16
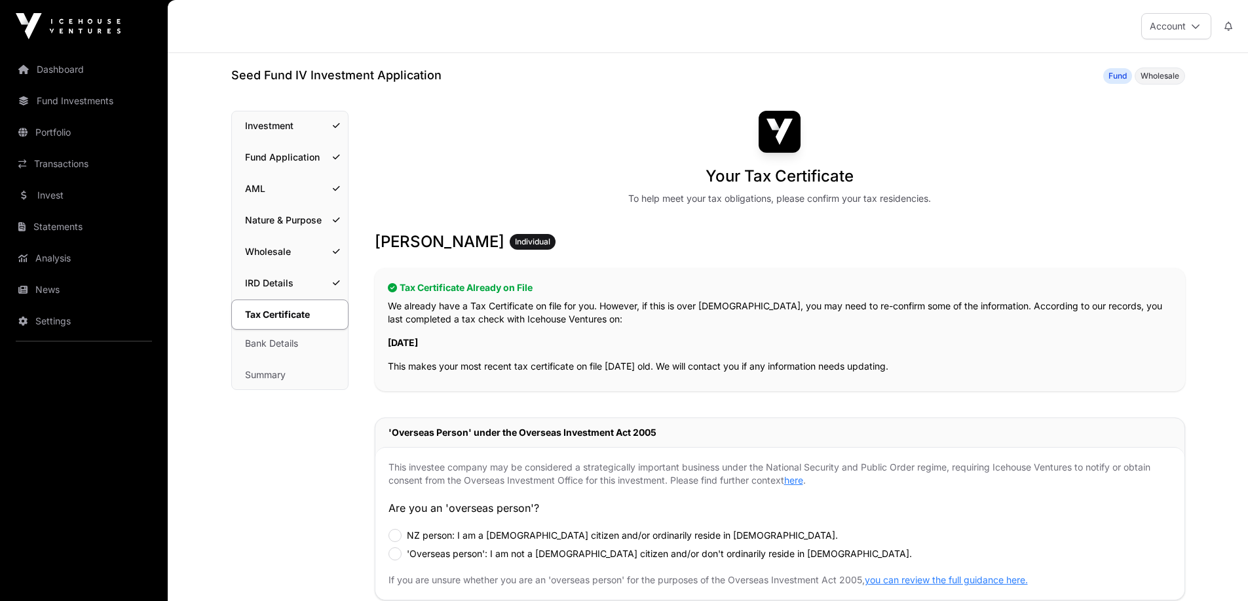
scroll to position [197, 0]
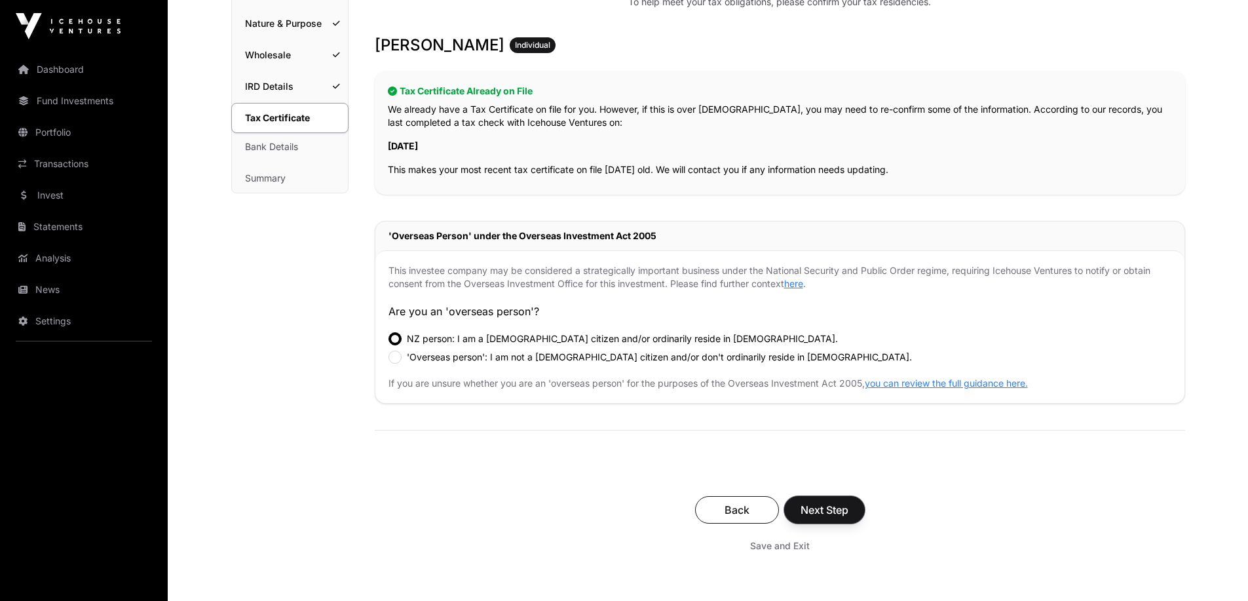
drag, startPoint x: 844, startPoint y: 508, endPoint x: 845, endPoint y: 493, distance: 15.7
click at [845, 500] on button "Next Step" at bounding box center [824, 510] width 81 height 28
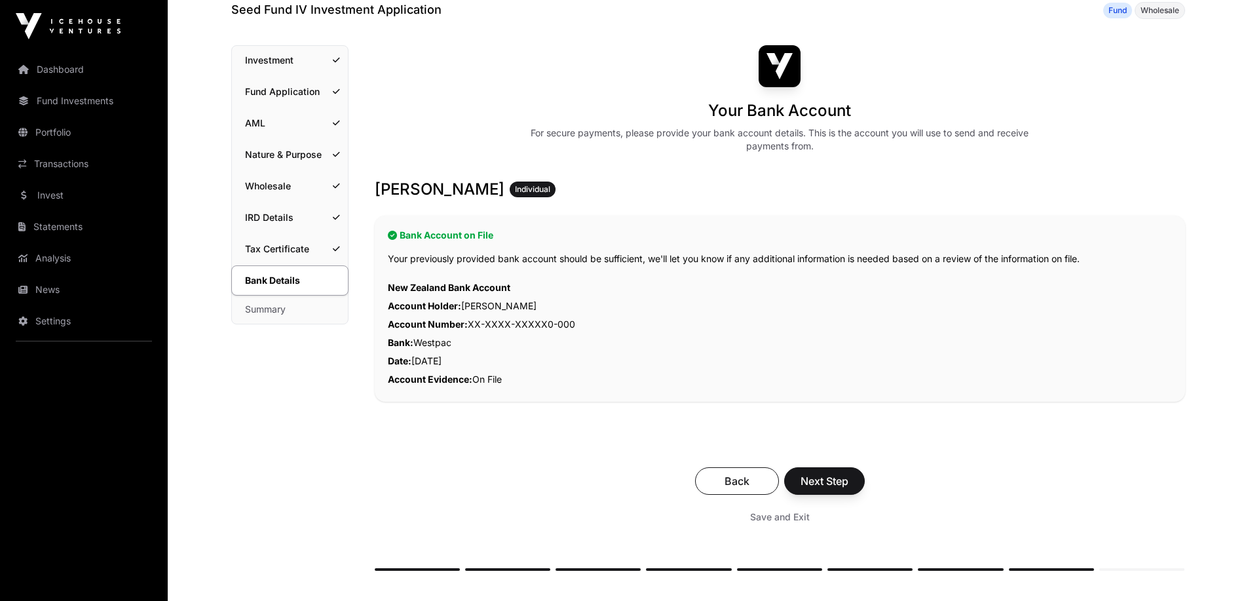
scroll to position [131, 0]
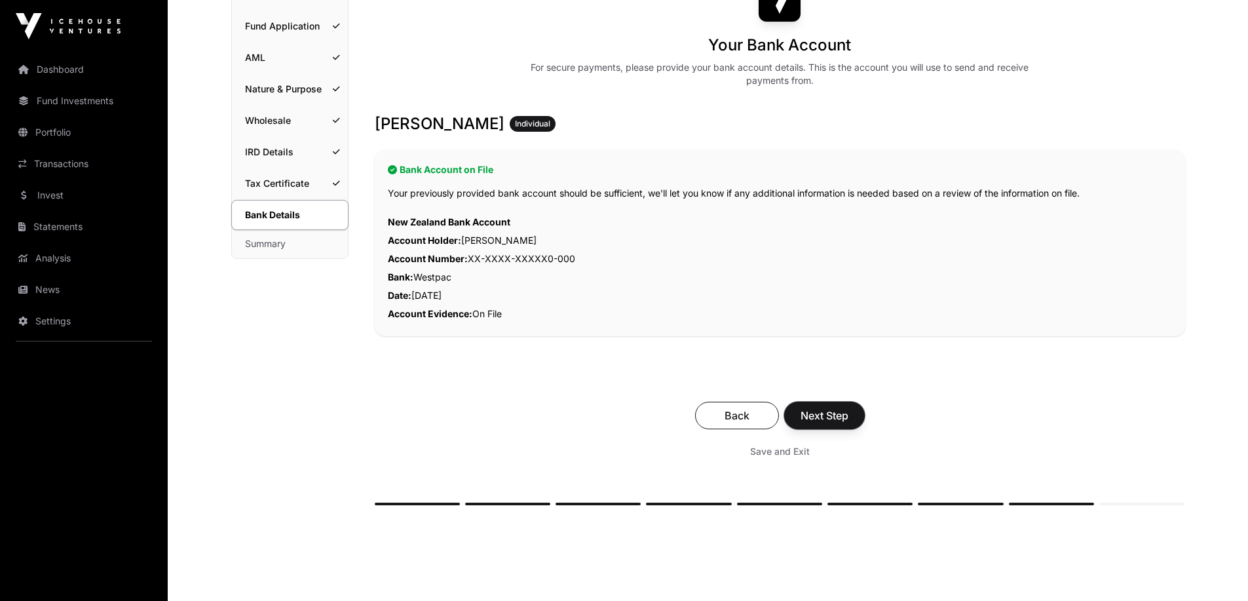
click at [836, 419] on span "Next Step" at bounding box center [825, 416] width 48 height 16
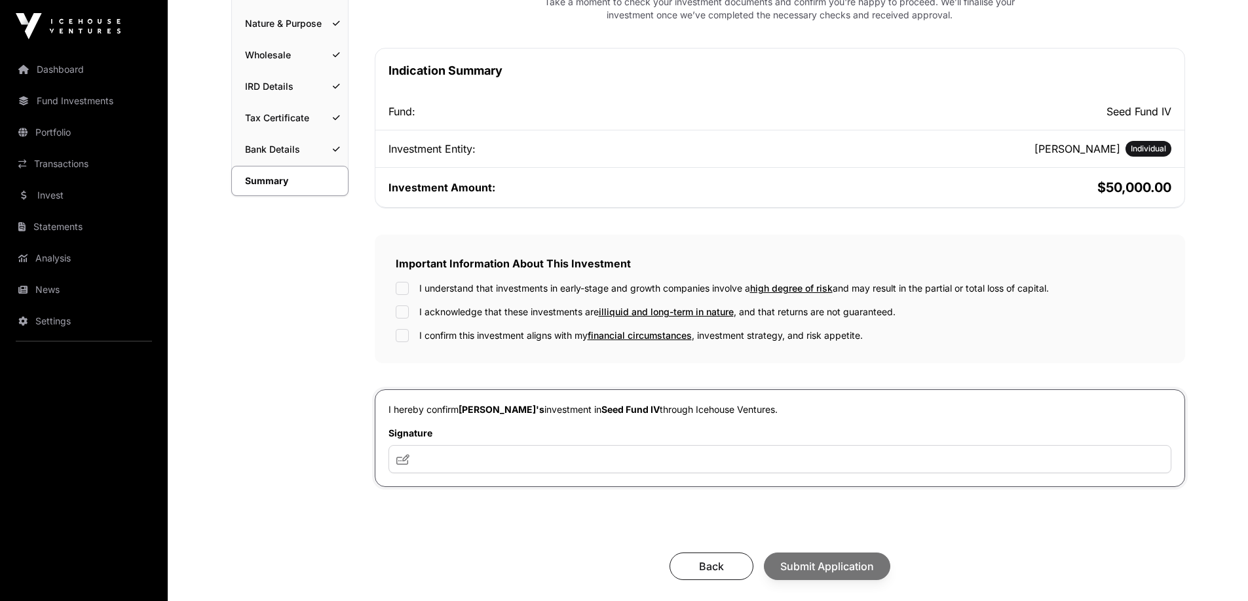
scroll to position [262, 0]
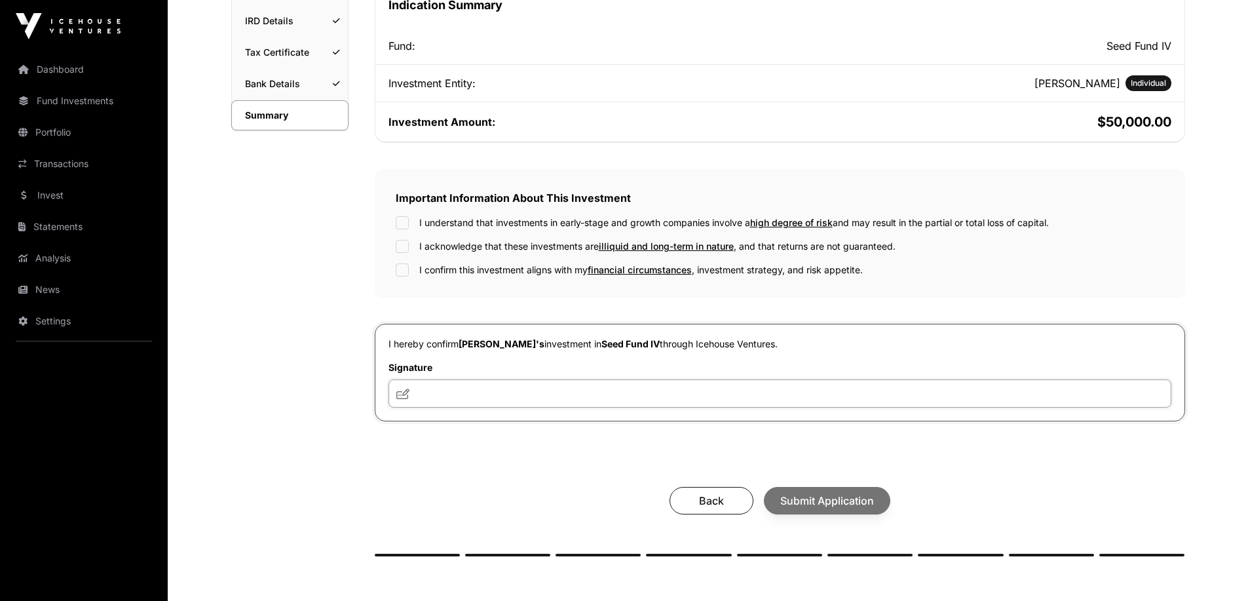
click at [609, 393] on input "text" at bounding box center [780, 393] width 783 height 28
type input "**"
click at [463, 224] on label "I understand that investments in early-stage and growth companies involve a hig…" at bounding box center [734, 222] width 630 height 13
click at [457, 244] on label "I acknowledge that these investments are illiquid and long-term in nature , and…" at bounding box center [657, 246] width 476 height 13
click at [451, 271] on label "I confirm this investment aligns with my financial circumstances , investment s…" at bounding box center [641, 269] width 444 height 13
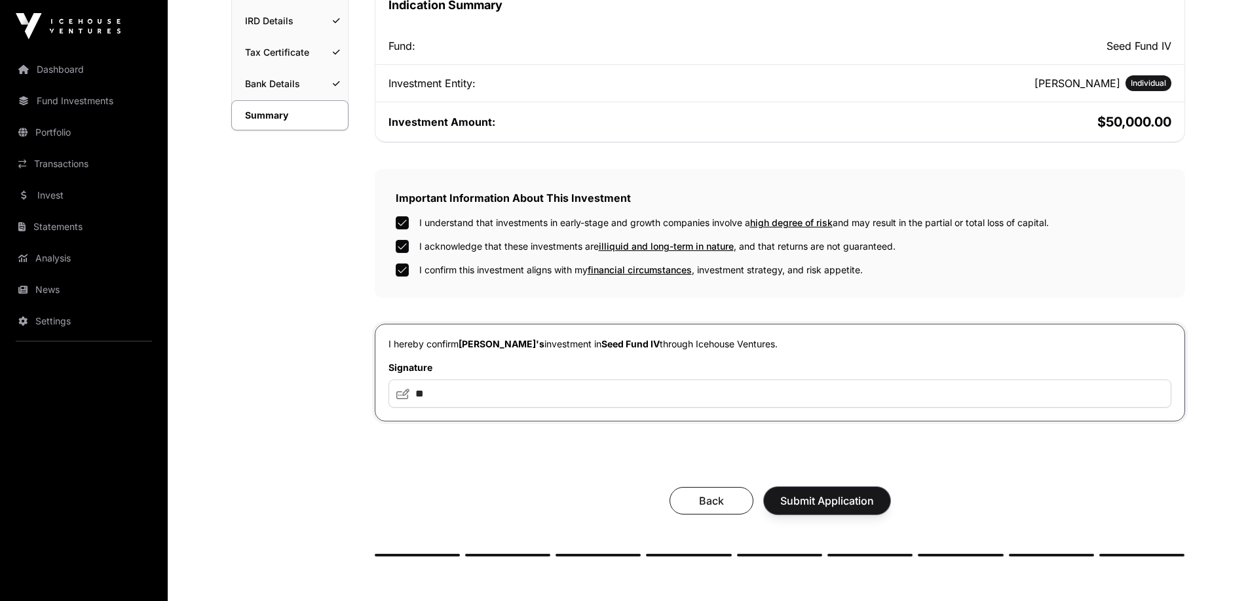
click at [831, 504] on span "Submit Application" at bounding box center [827, 501] width 94 height 16
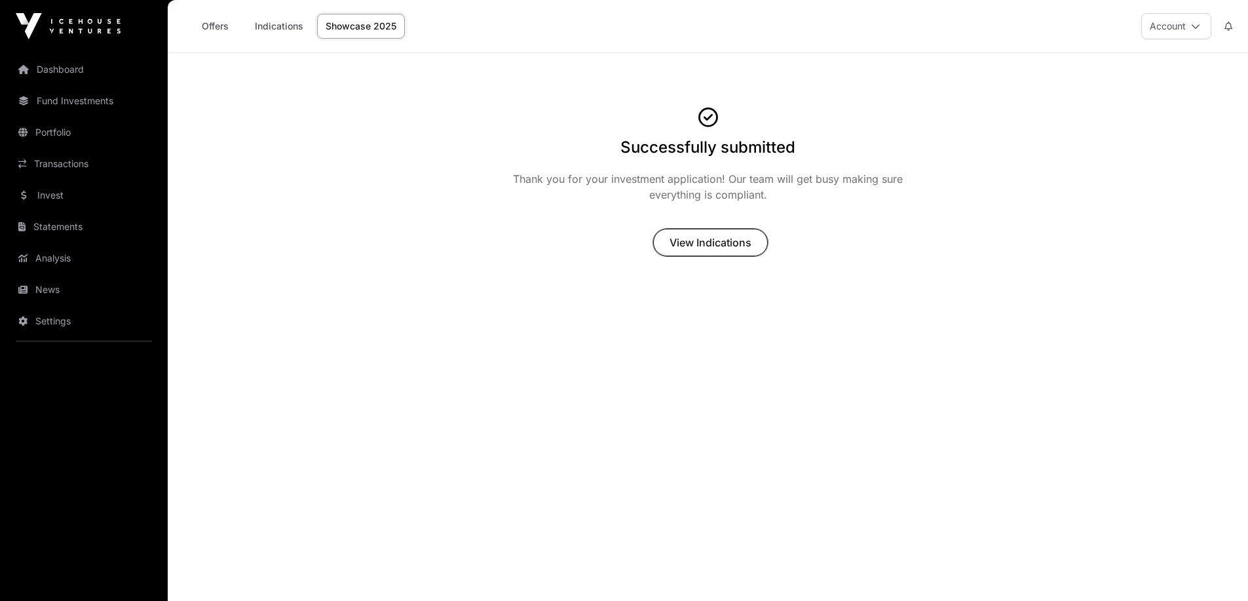
click at [717, 242] on span "View Indications" at bounding box center [711, 243] width 82 height 16
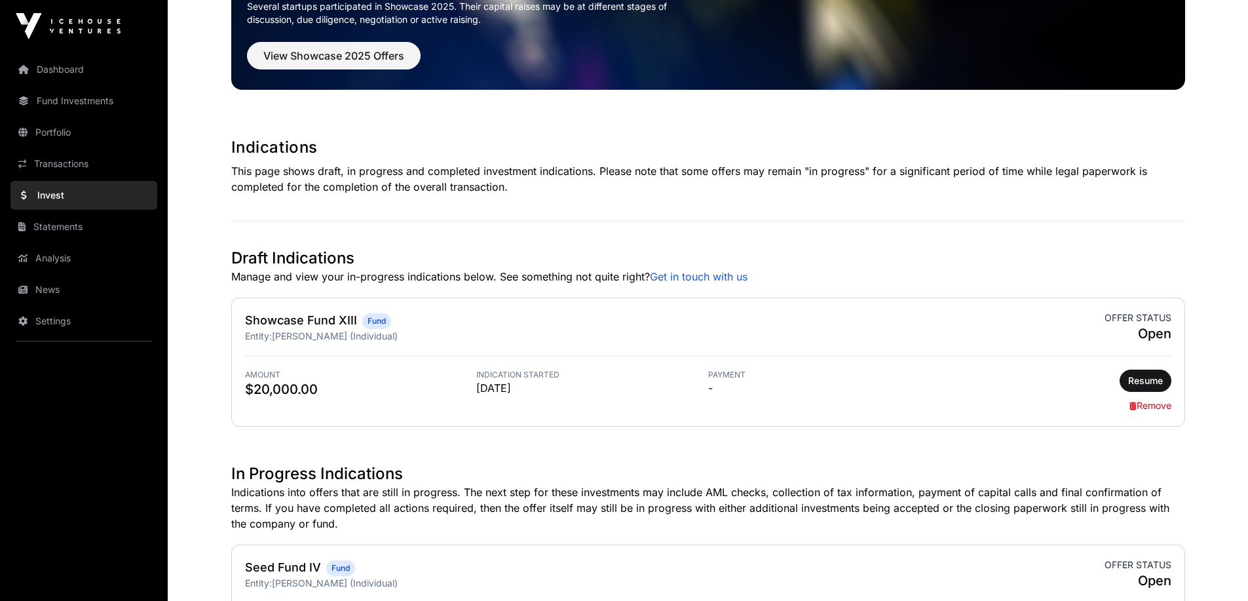
scroll to position [262, 0]
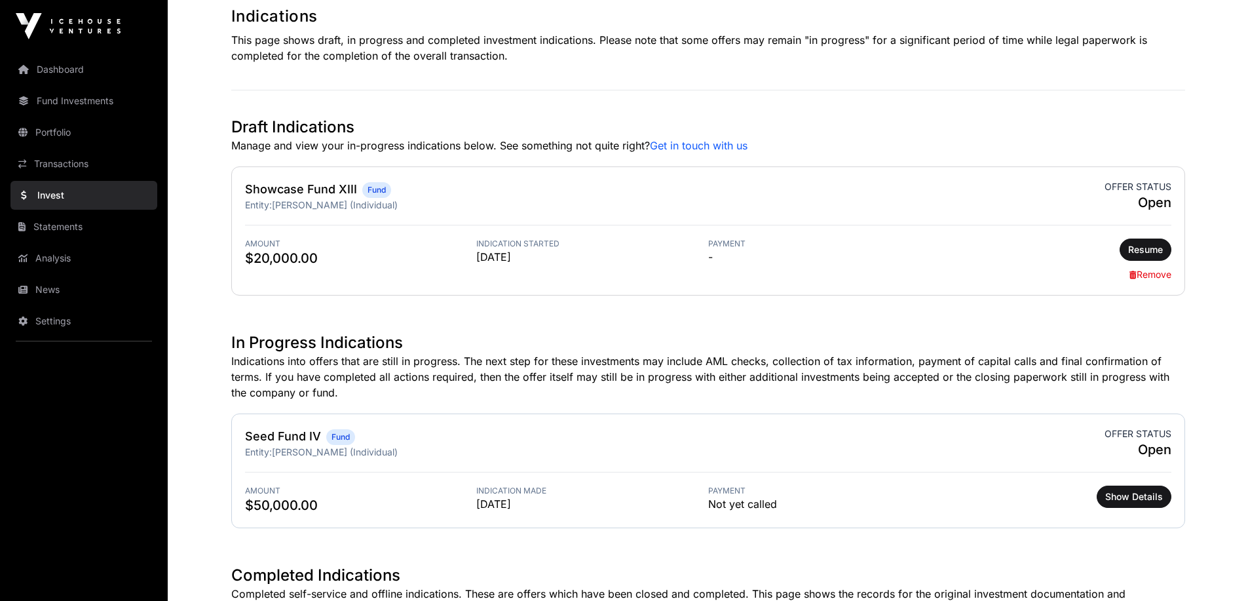
click at [1153, 275] on link "Remove" at bounding box center [1151, 274] width 42 height 11
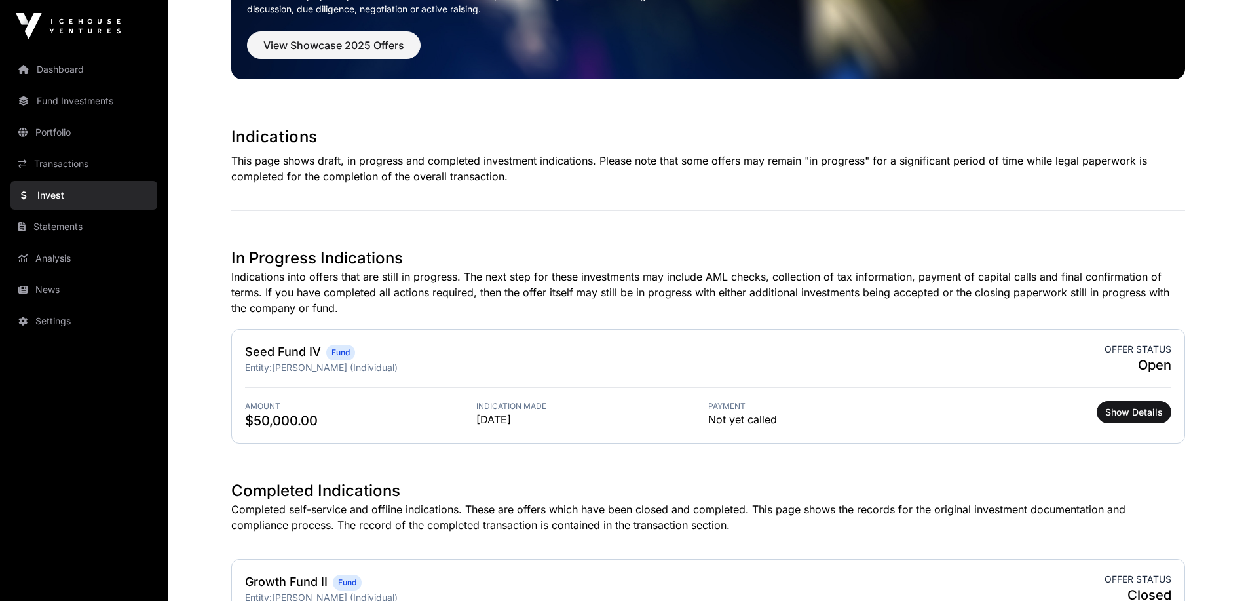
scroll to position [379, 0]
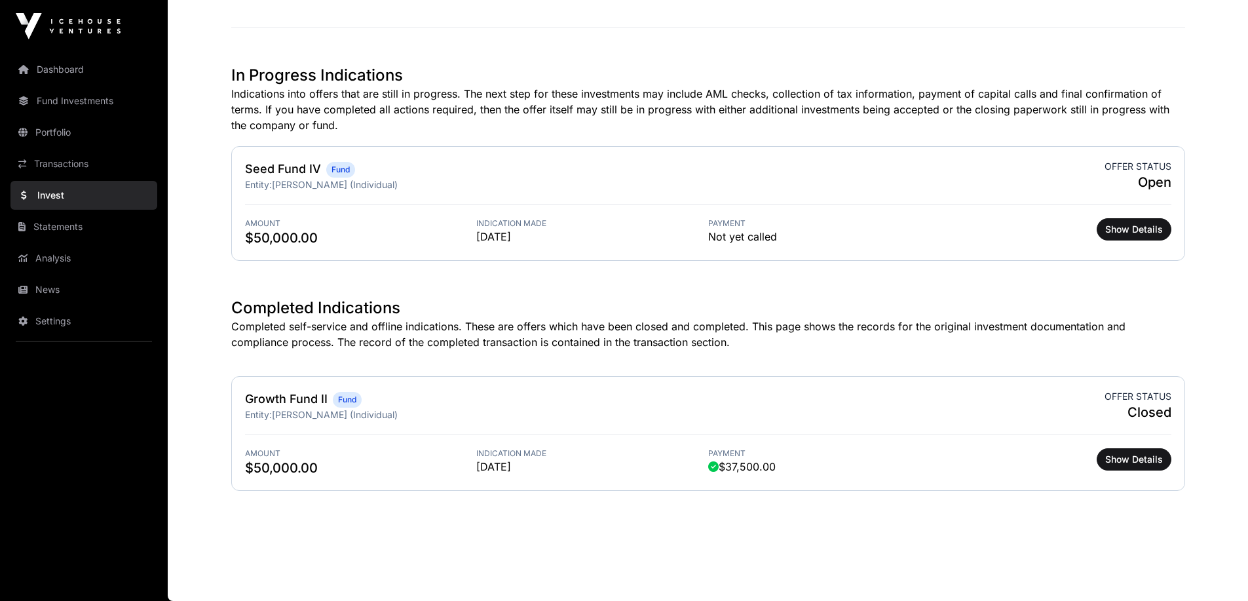
click at [71, 69] on link "Dashboard" at bounding box center [83, 69] width 147 height 29
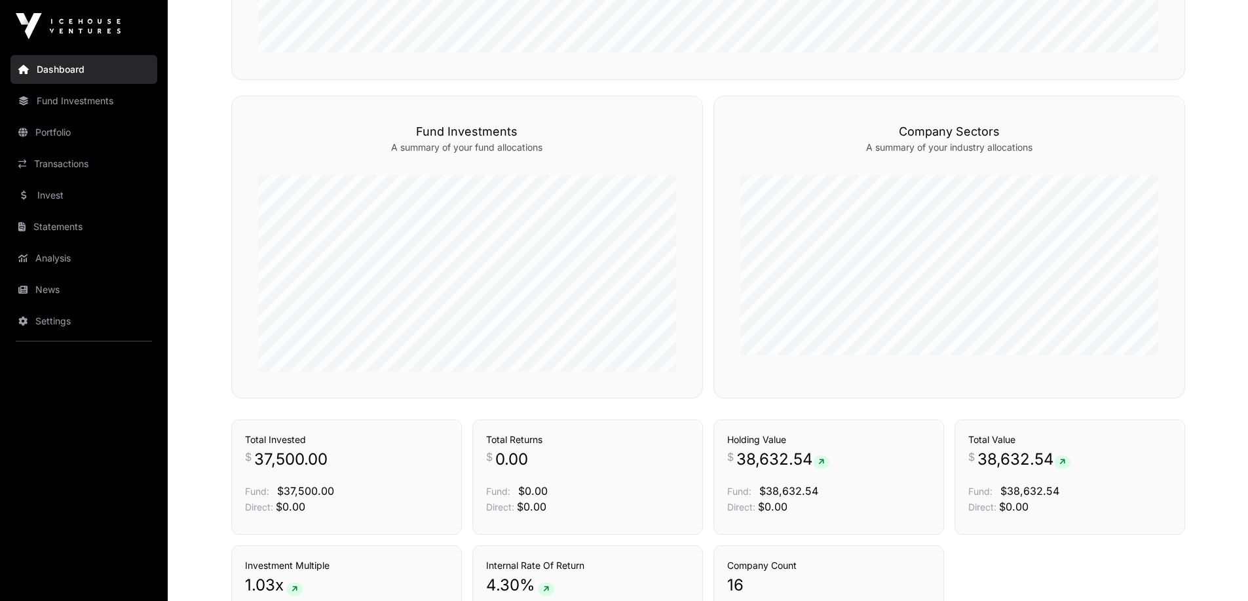
scroll to position [825, 0]
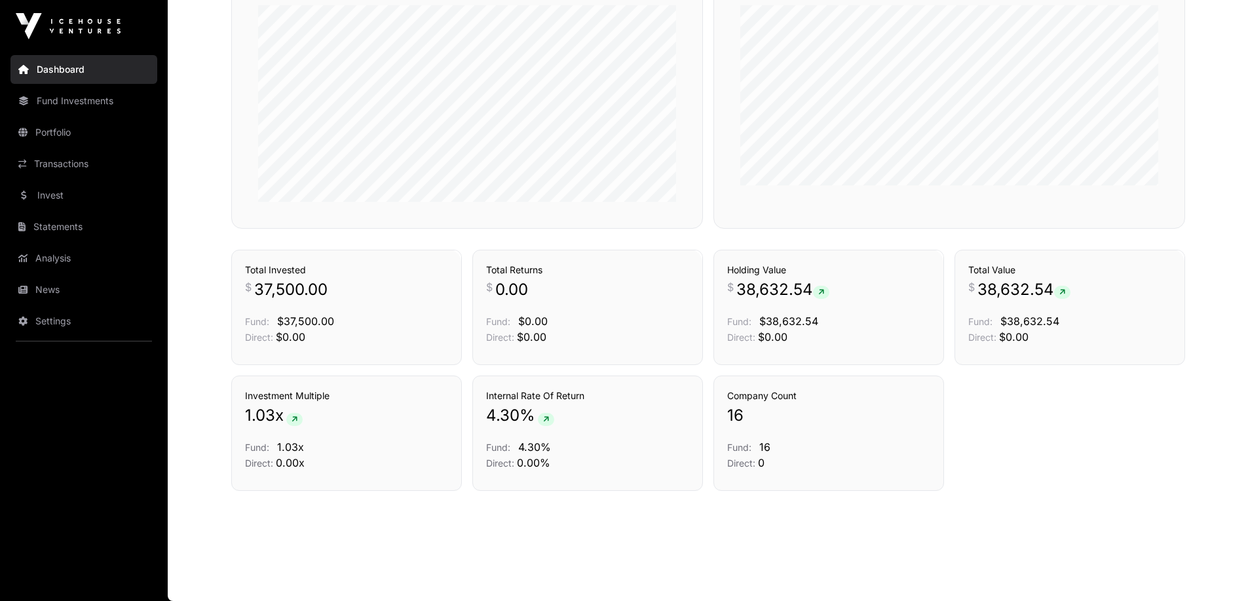
click at [759, 290] on span "38,632.54" at bounding box center [783, 289] width 93 height 21
click at [971, 402] on div "Investment Multiple 1.03 x Fund: 1.03x Direct: 0.00x Internal Rate Of Return 4.…" at bounding box center [708, 432] width 954 height 115
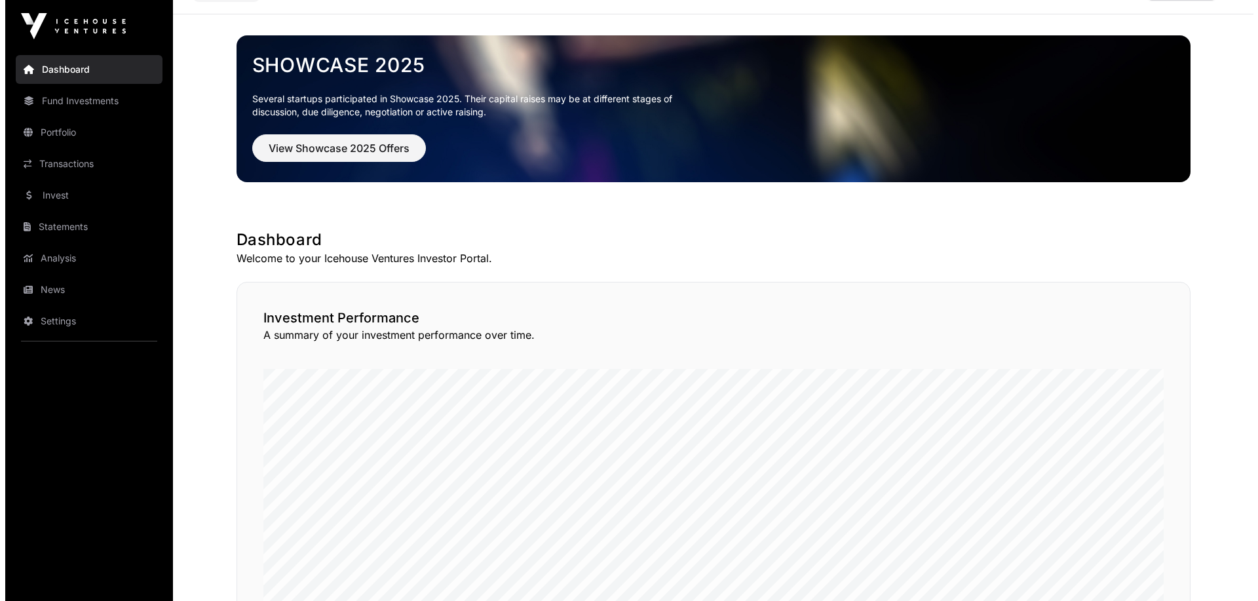
scroll to position [0, 0]
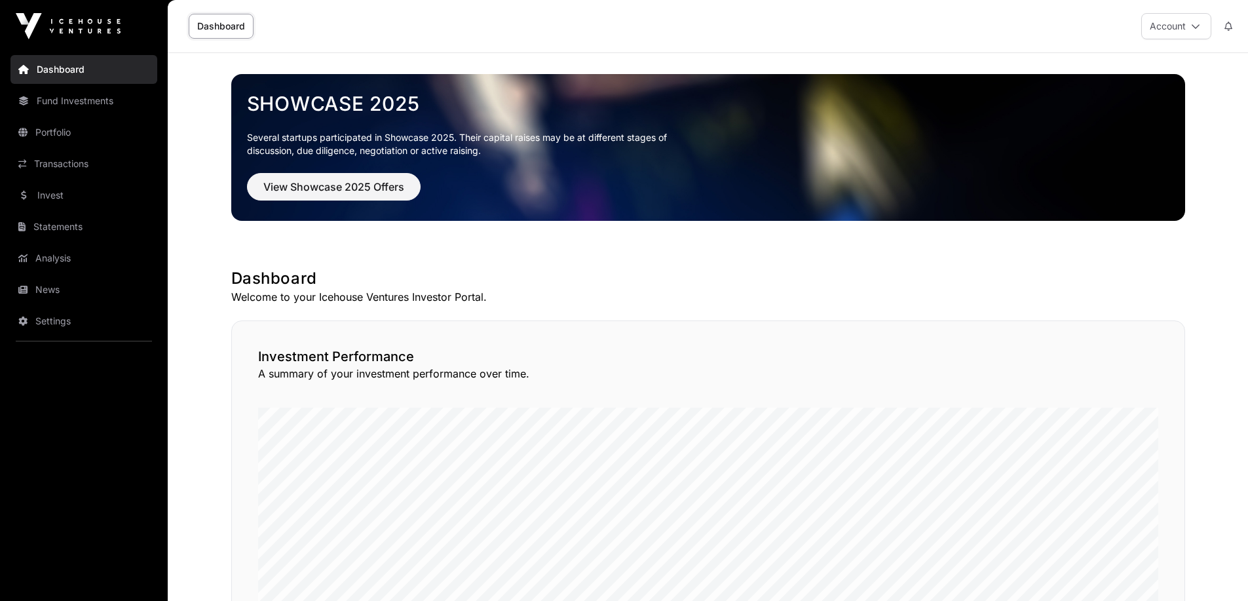
click at [1175, 24] on button "Account" at bounding box center [1176, 26] width 70 height 26
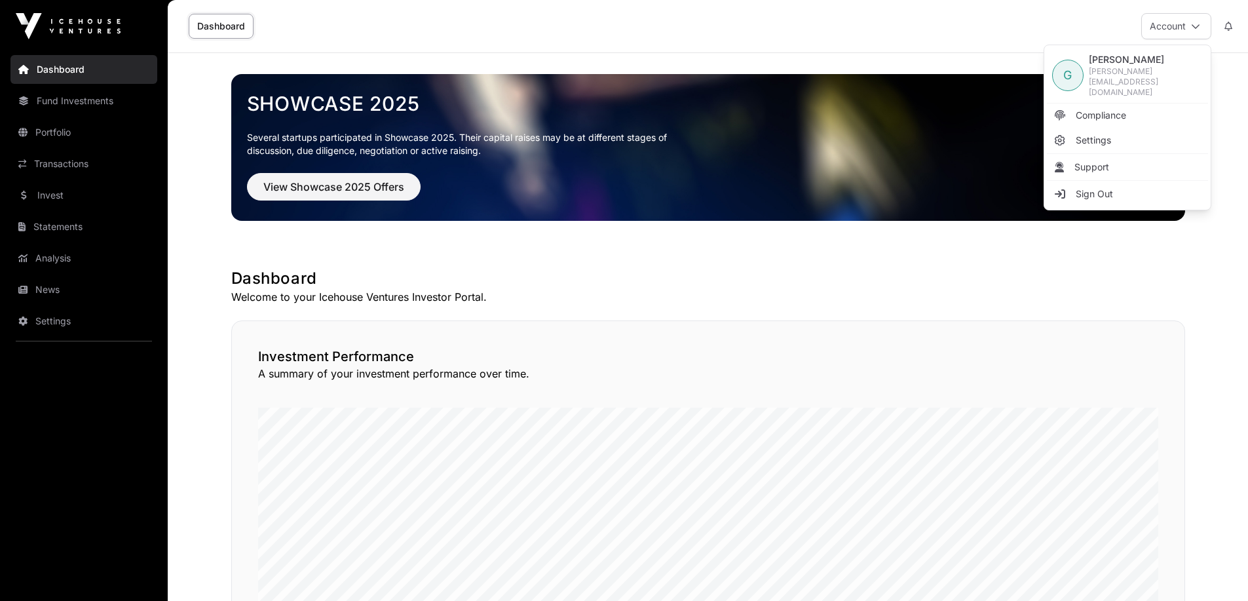
click at [1092, 187] on span "Sign Out" at bounding box center [1094, 193] width 37 height 13
